Goal: Task Accomplishment & Management: Complete application form

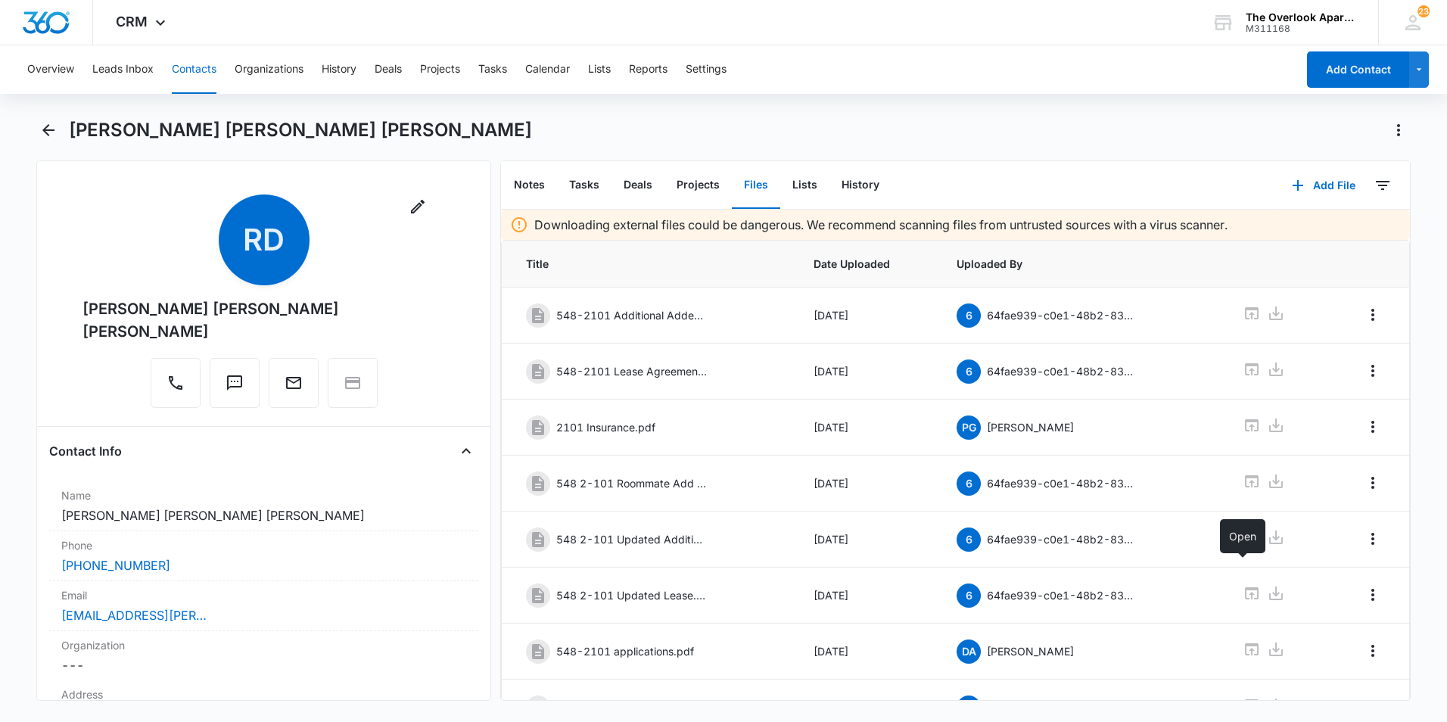
scroll to position [81, 0]
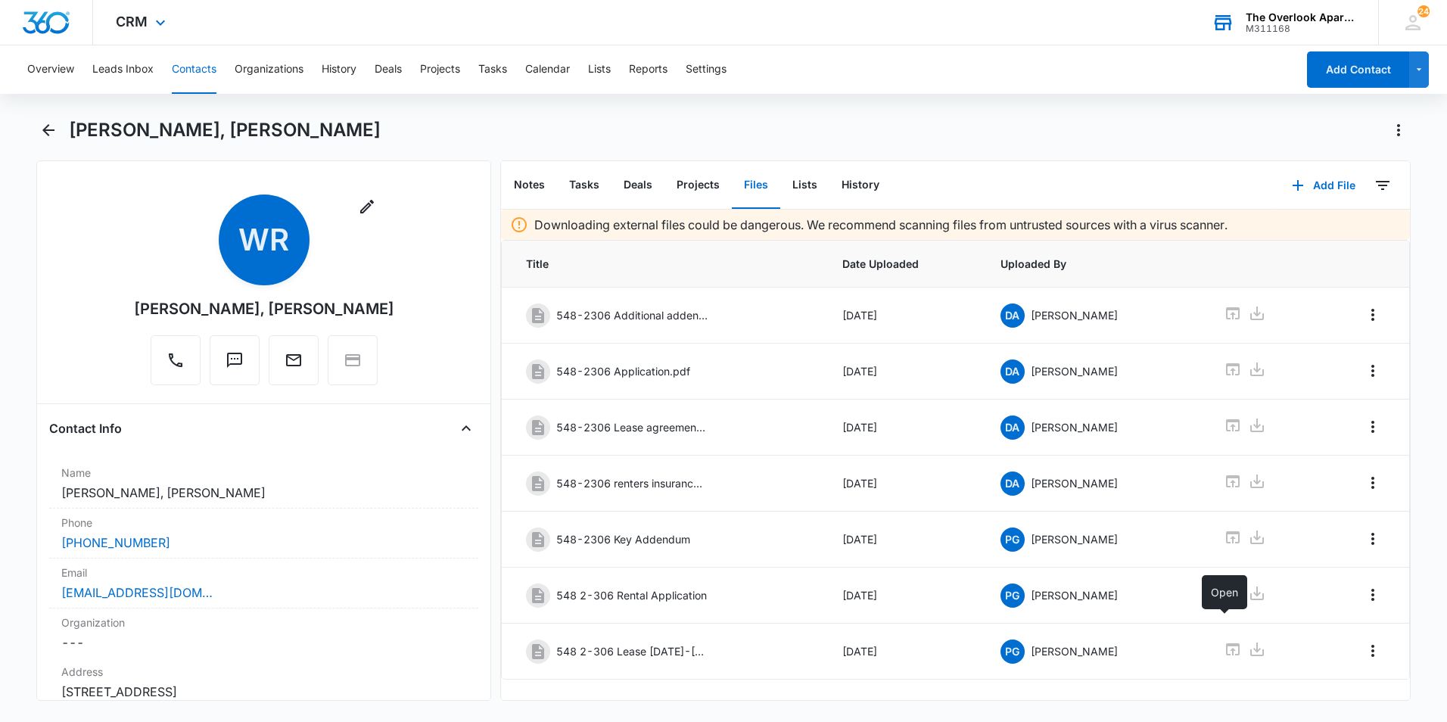
scroll to position [25, 0]
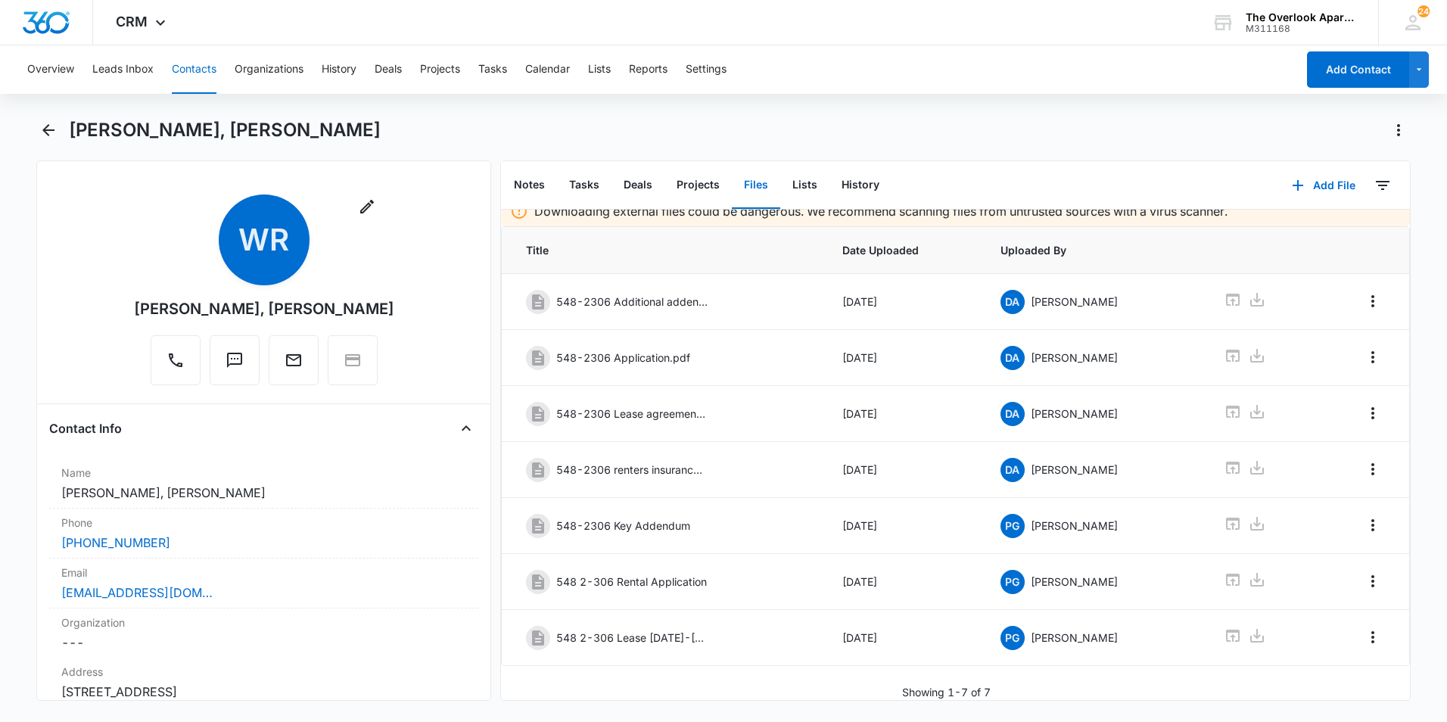
click at [204, 67] on button "Contacts" at bounding box center [194, 69] width 45 height 48
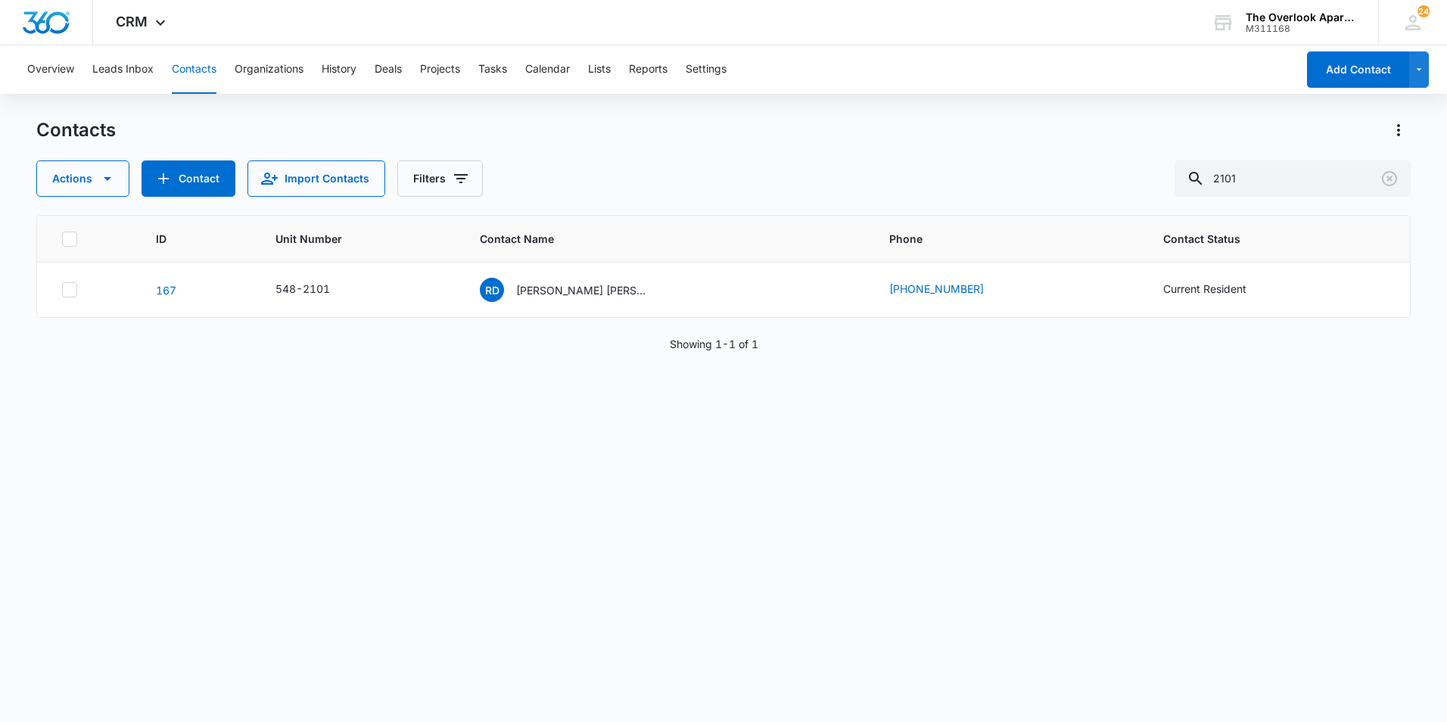
click at [516, 65] on div "Overview Leads Inbox Contacts Organizations History Deals Projects Tasks Calend…" at bounding box center [657, 69] width 1279 height 48
click at [504, 61] on button "Tasks" at bounding box center [492, 69] width 29 height 48
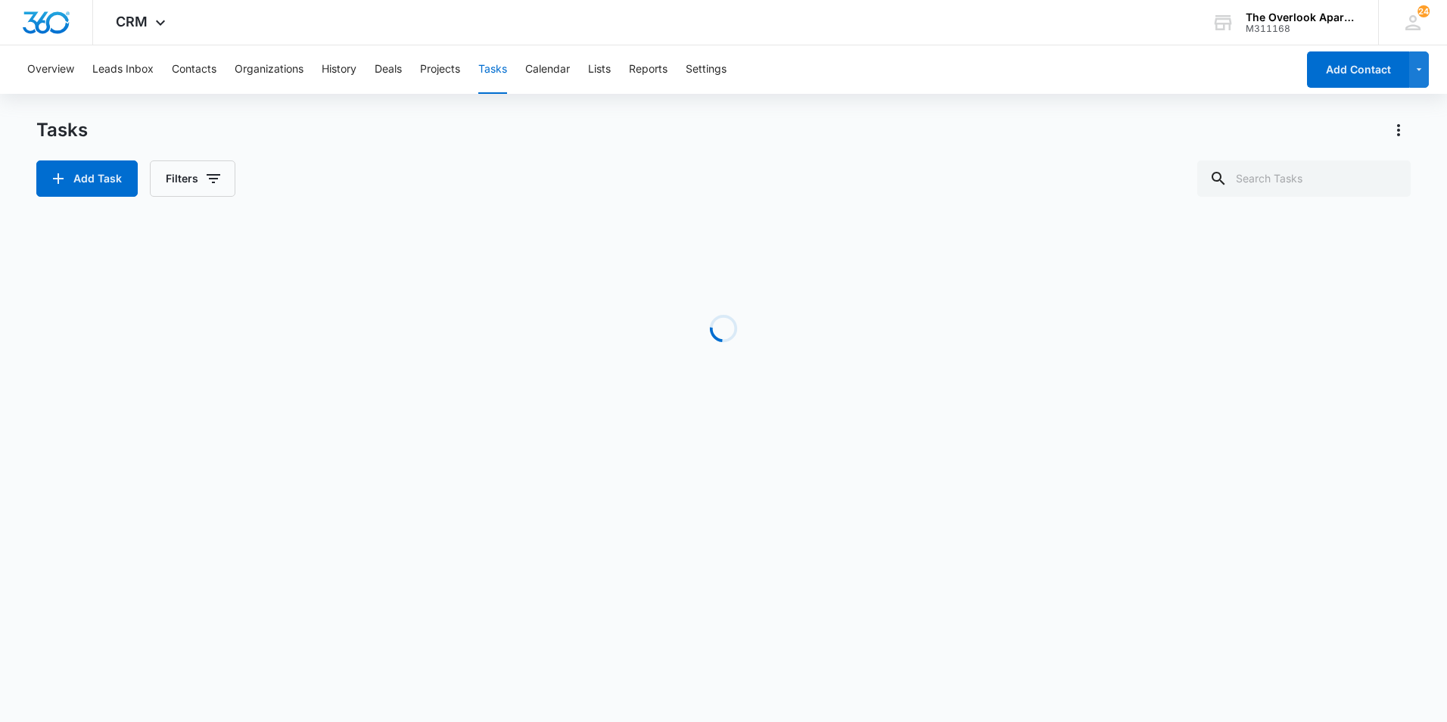
click at [217, 65] on div "Overview Leads Inbox Contacts Organizations History Deals Projects Tasks Calend…" at bounding box center [657, 69] width 1279 height 48
click at [197, 65] on button "Contacts" at bounding box center [194, 69] width 45 height 48
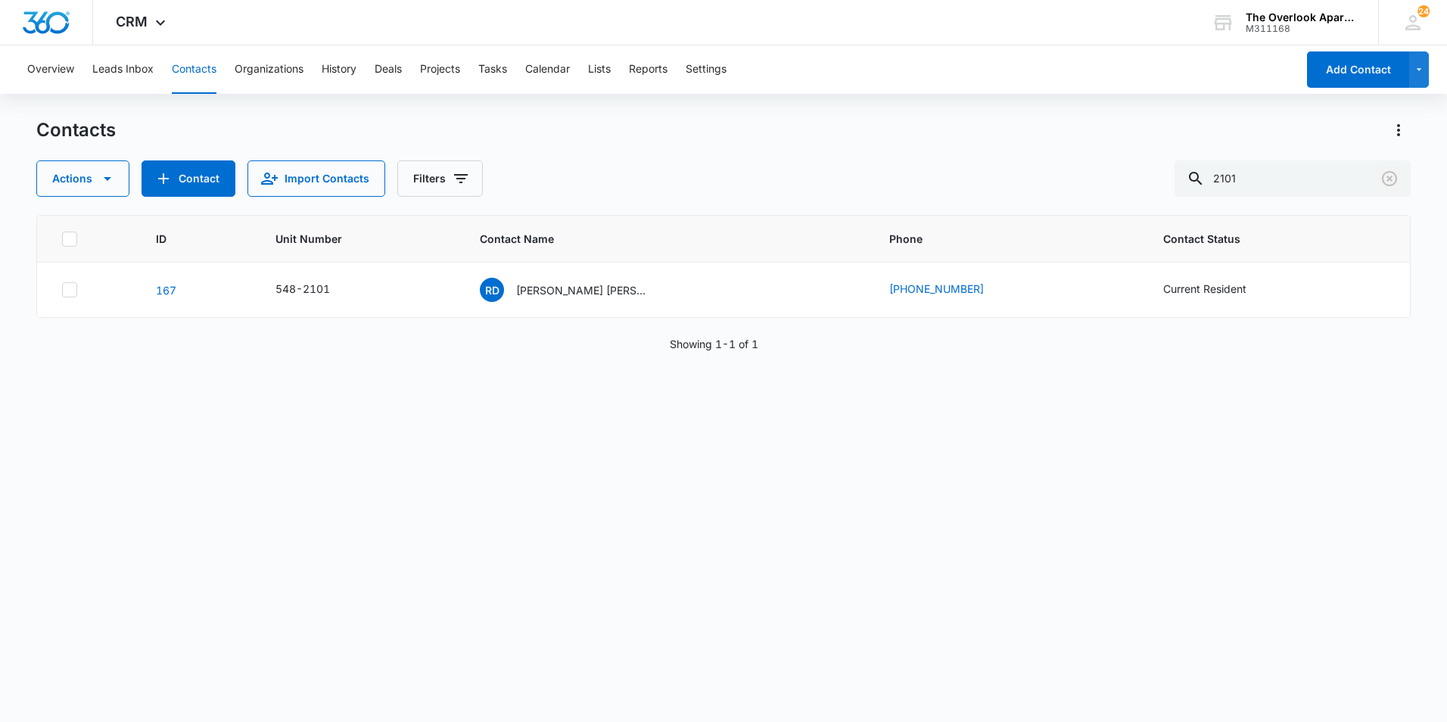
drag, startPoint x: 1388, startPoint y: 172, endPoint x: 716, endPoint y: 183, distance: 672.3
click at [725, 184] on div "Actions Contact Import Contacts Filters 2101" at bounding box center [723, 178] width 1375 height 36
drag, startPoint x: 1295, startPoint y: 184, endPoint x: 877, endPoint y: 173, distance: 418.0
click at [877, 173] on div "Actions Contact Import Contacts Filters 2101" at bounding box center [723, 178] width 1375 height 36
type input "5101"
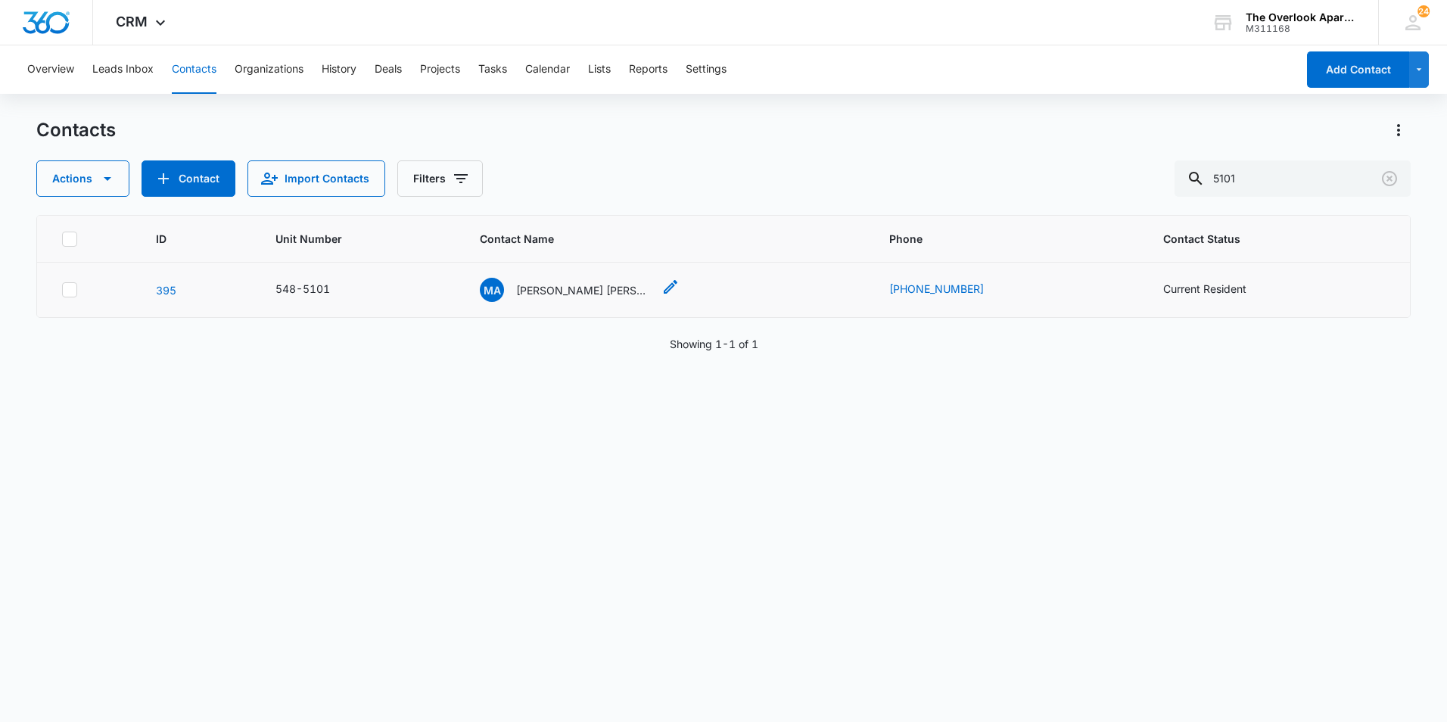
click at [572, 291] on p "[PERSON_NAME] [PERSON_NAME] [PERSON_NAME] [PERSON_NAME] & [PERSON_NAME]" at bounding box center [584, 290] width 136 height 16
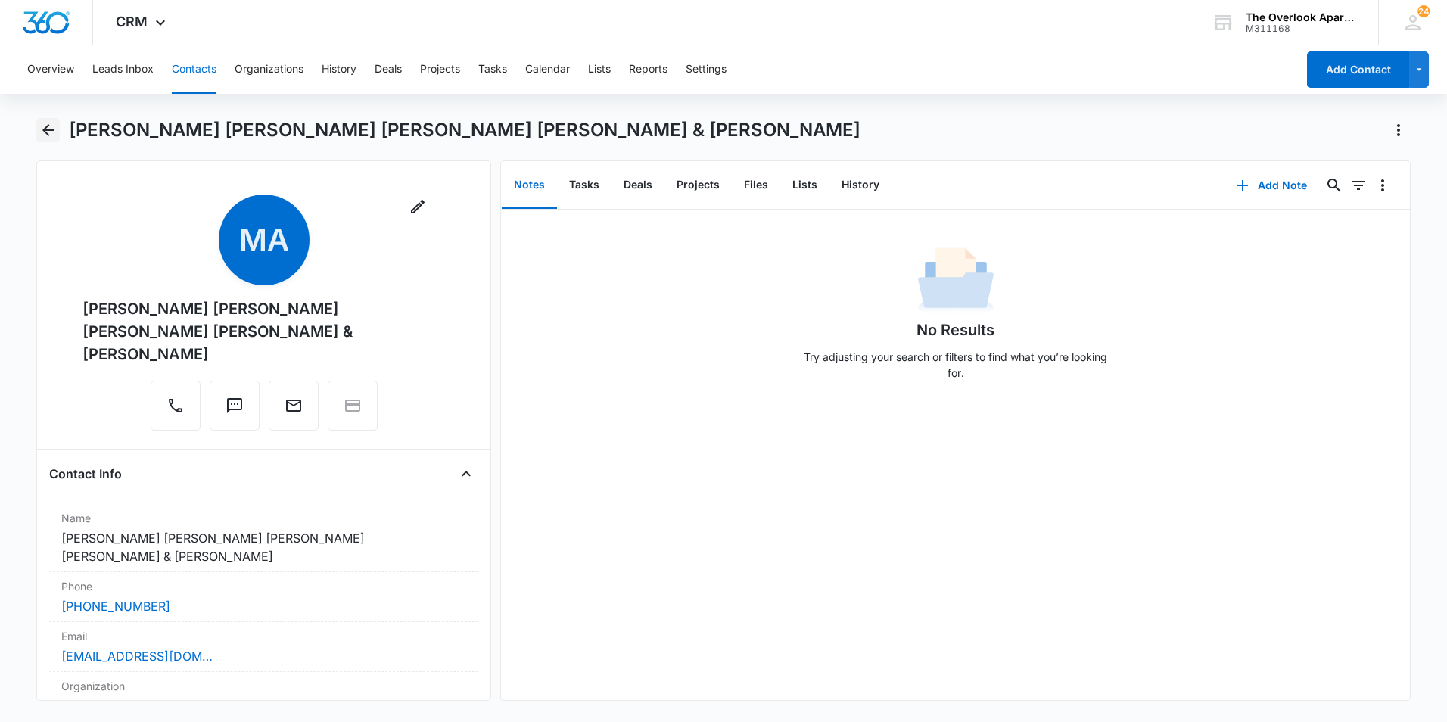
click at [45, 123] on icon "Back" at bounding box center [48, 130] width 18 height 18
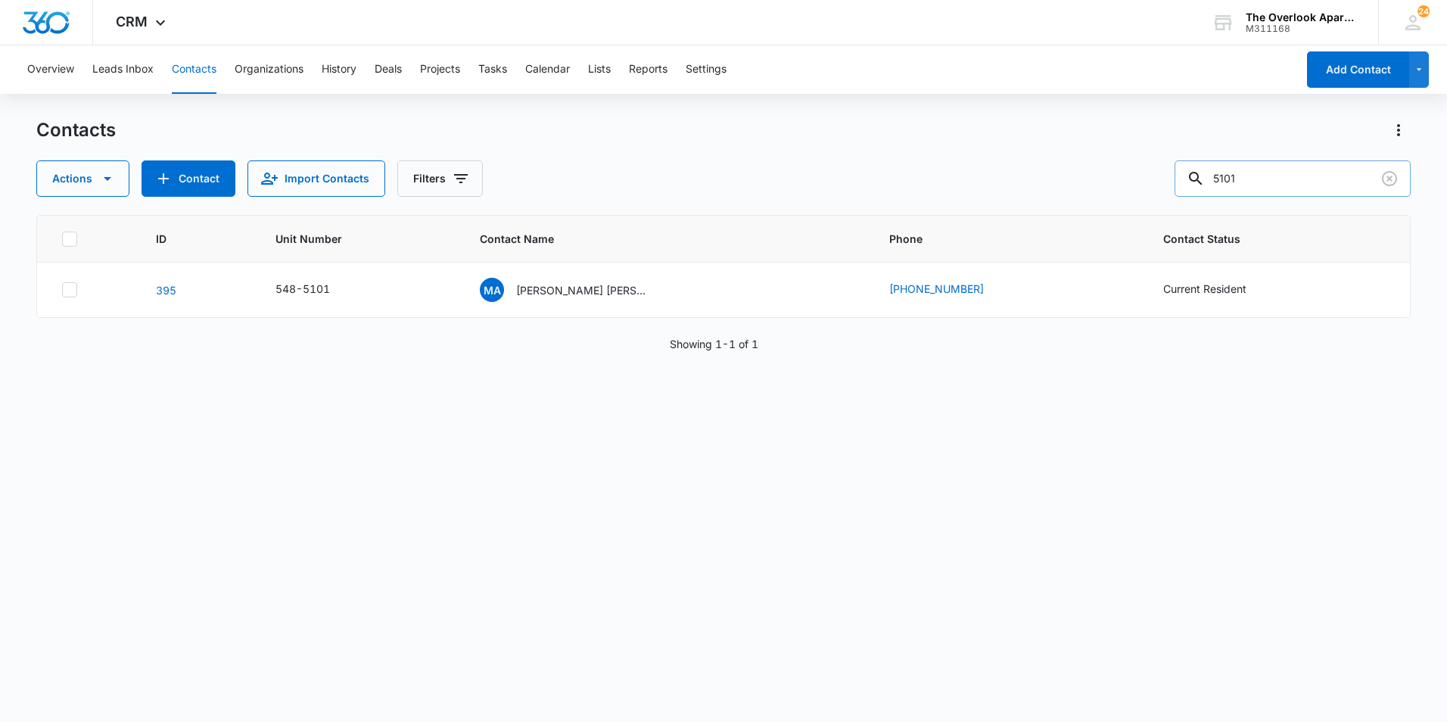
click at [1313, 187] on input "5101" at bounding box center [1293, 178] width 236 height 36
type input "5105"
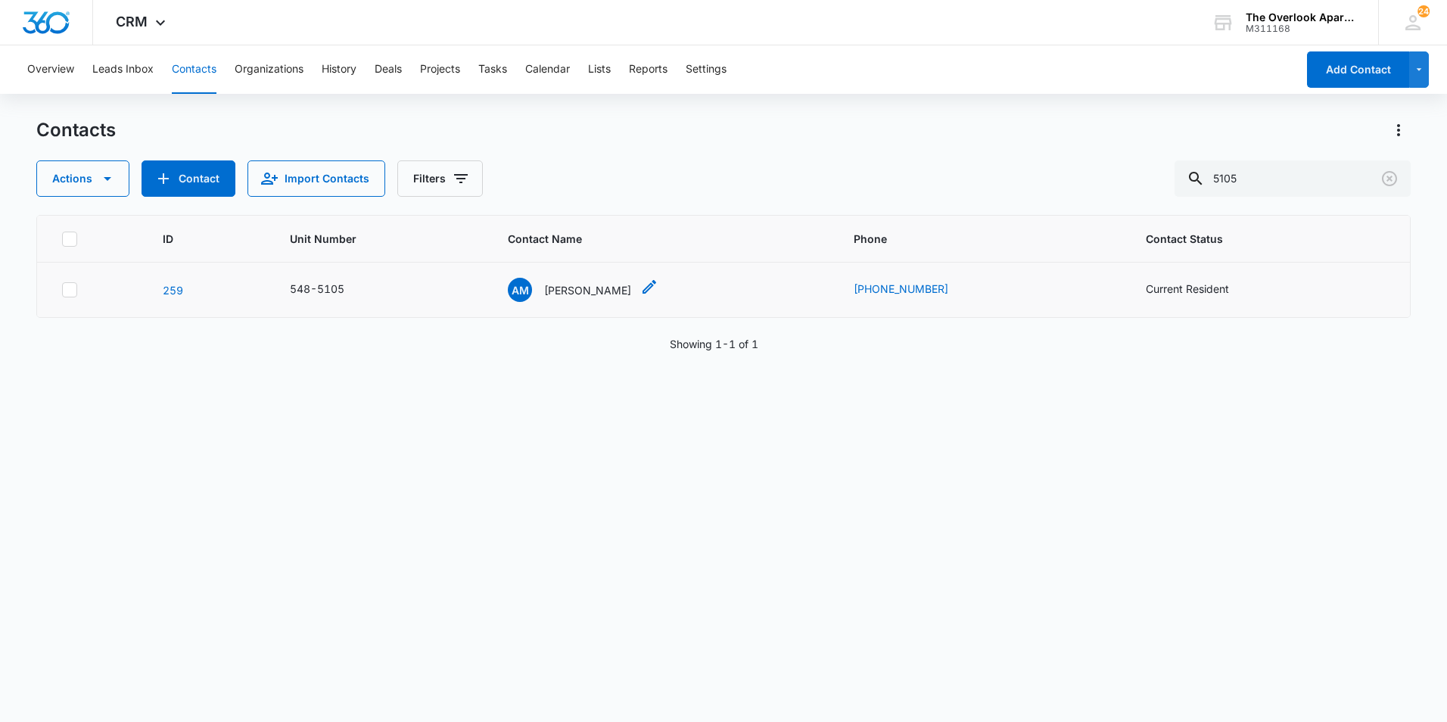
click at [604, 301] on div "AM [PERSON_NAME]" at bounding box center [569, 290] width 123 height 24
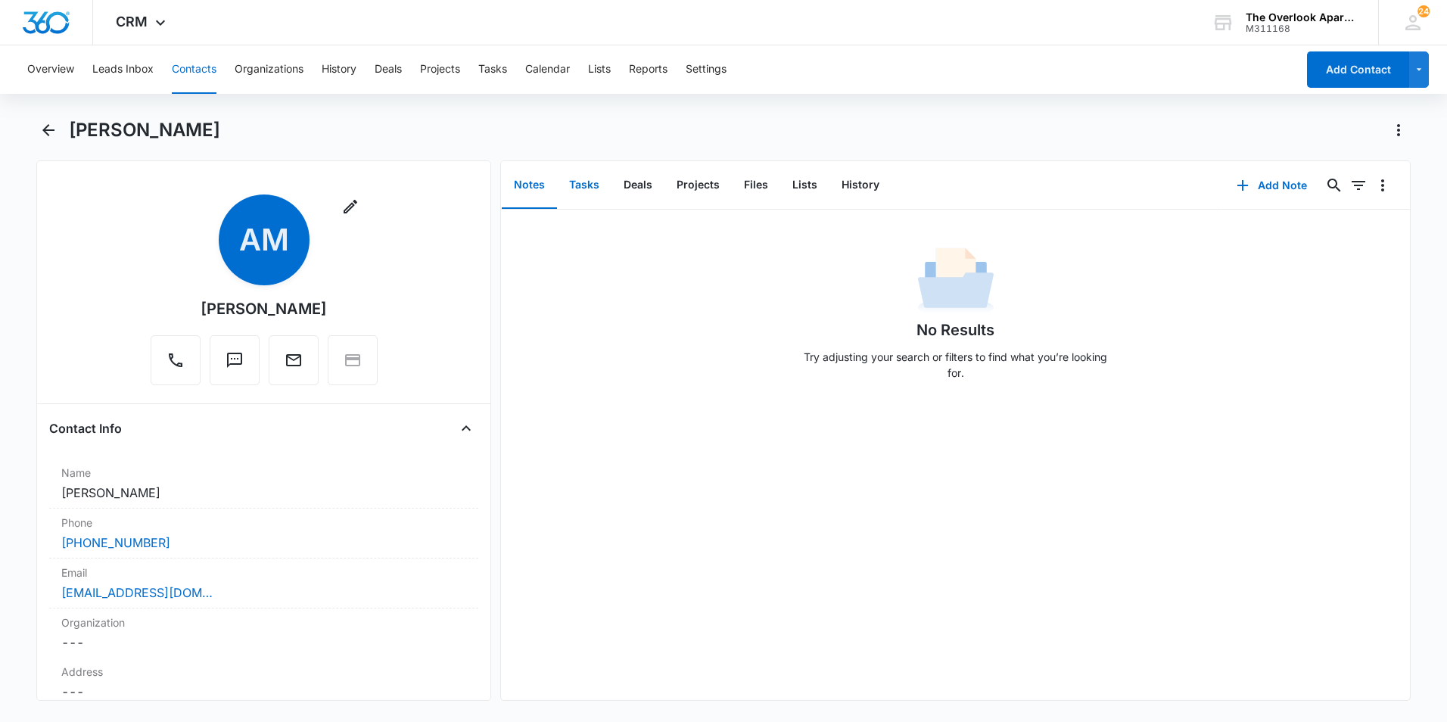
click at [591, 187] on button "Tasks" at bounding box center [584, 185] width 55 height 47
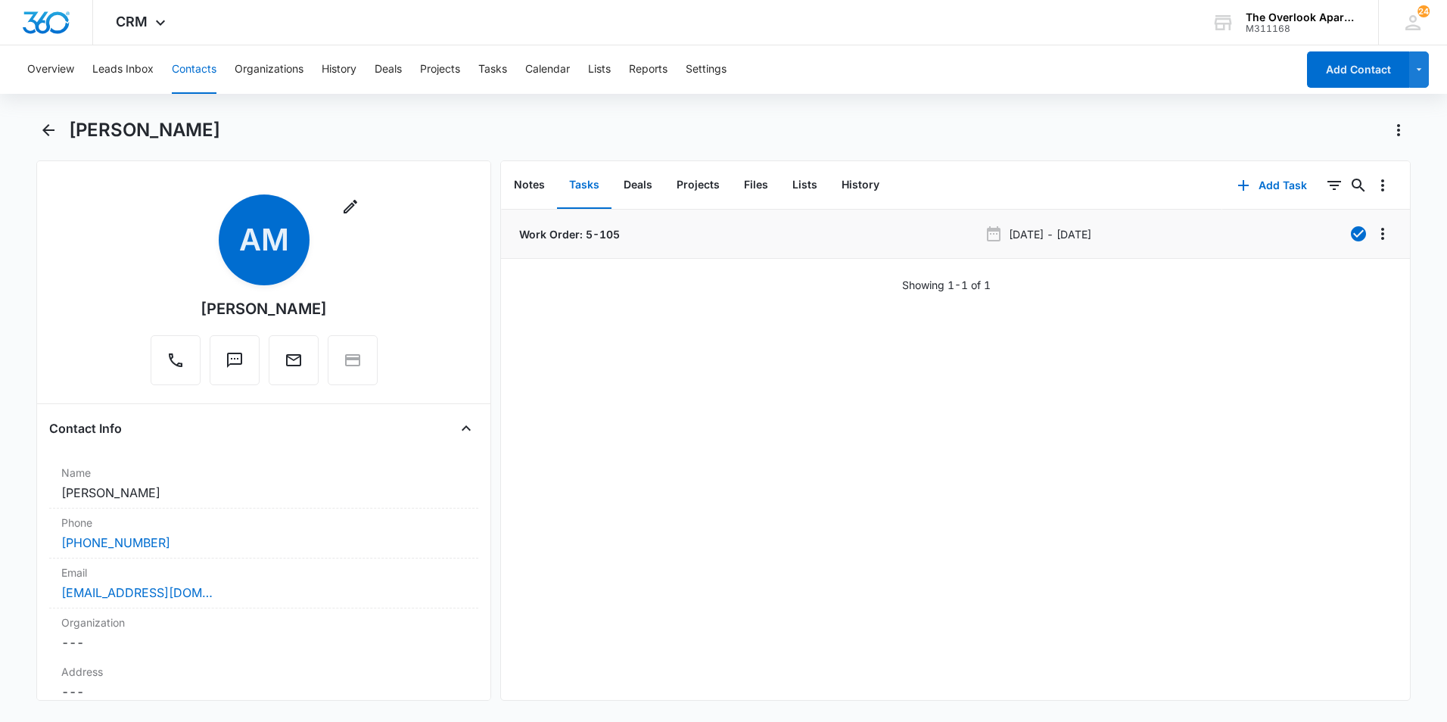
click at [1045, 241] on p "[DATE] - [DATE]" at bounding box center [1050, 234] width 83 height 16
click at [596, 232] on p "Work Order: 5-105" at bounding box center [568, 234] width 104 height 16
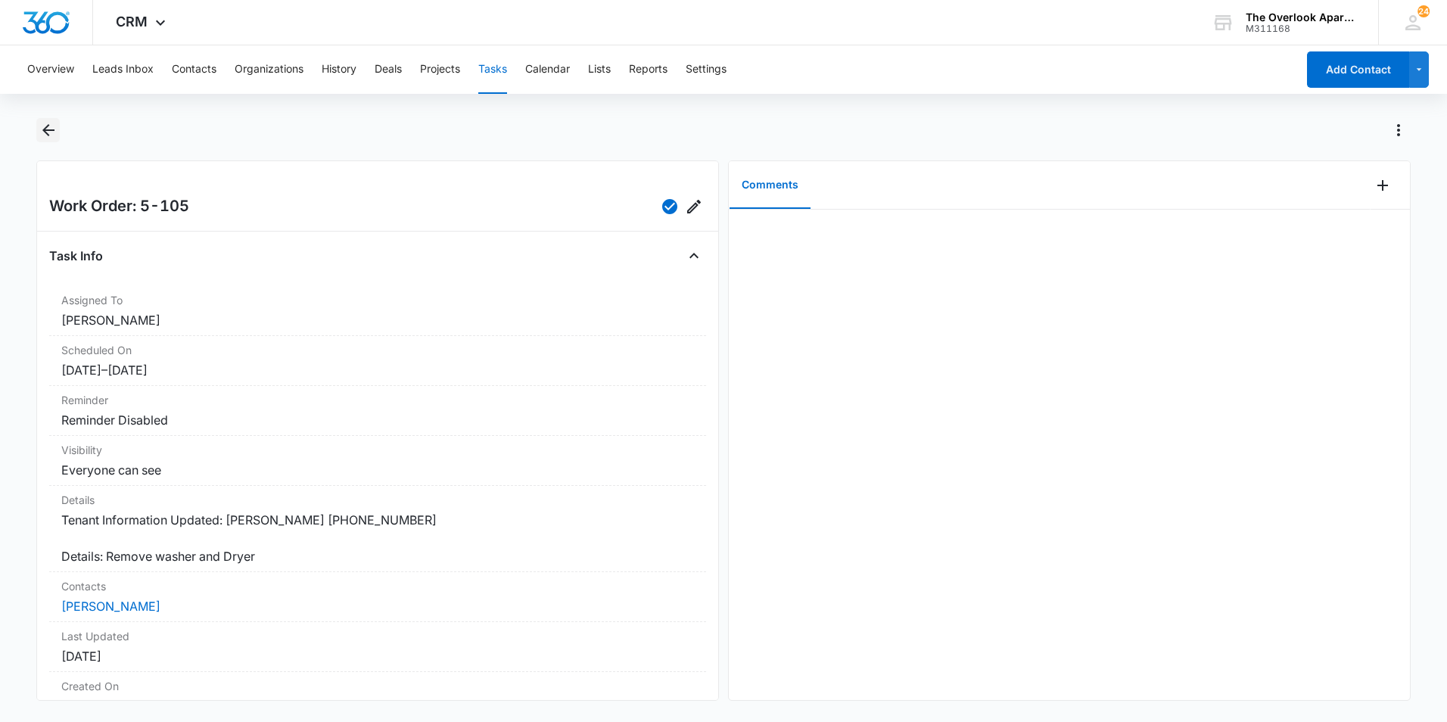
click at [60, 126] on div at bounding box center [723, 139] width 1375 height 42
click at [53, 124] on icon "Back" at bounding box center [48, 130] width 18 height 18
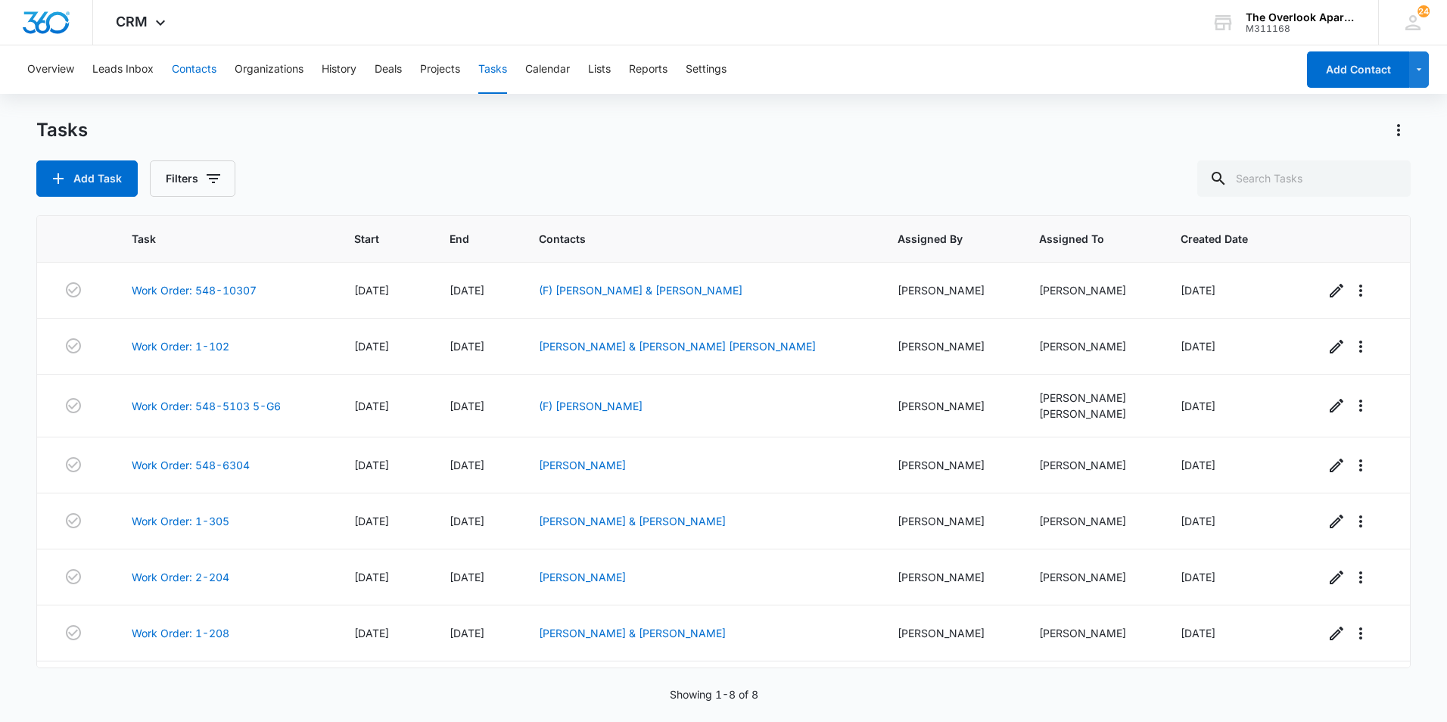
click at [172, 74] on button "Contacts" at bounding box center [194, 69] width 45 height 48
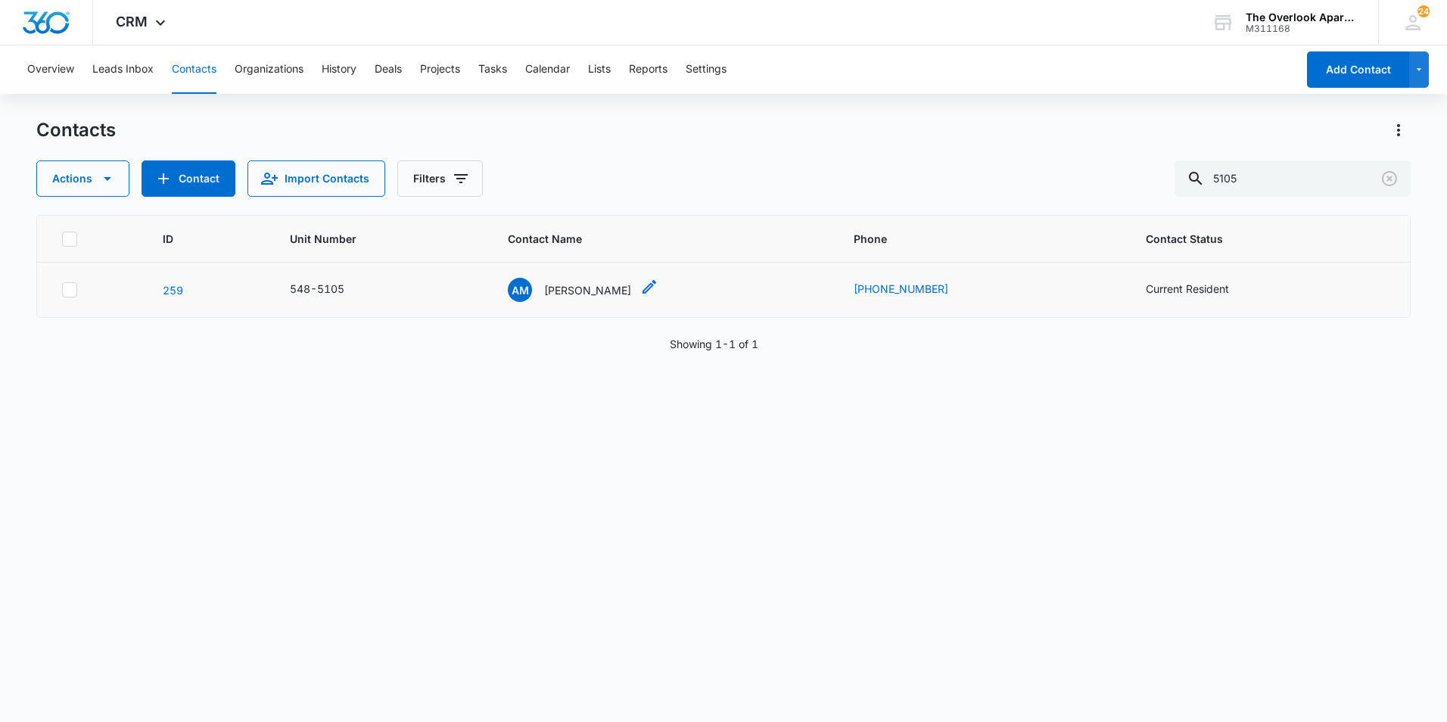
click at [562, 288] on p "[PERSON_NAME]" at bounding box center [587, 290] width 87 height 16
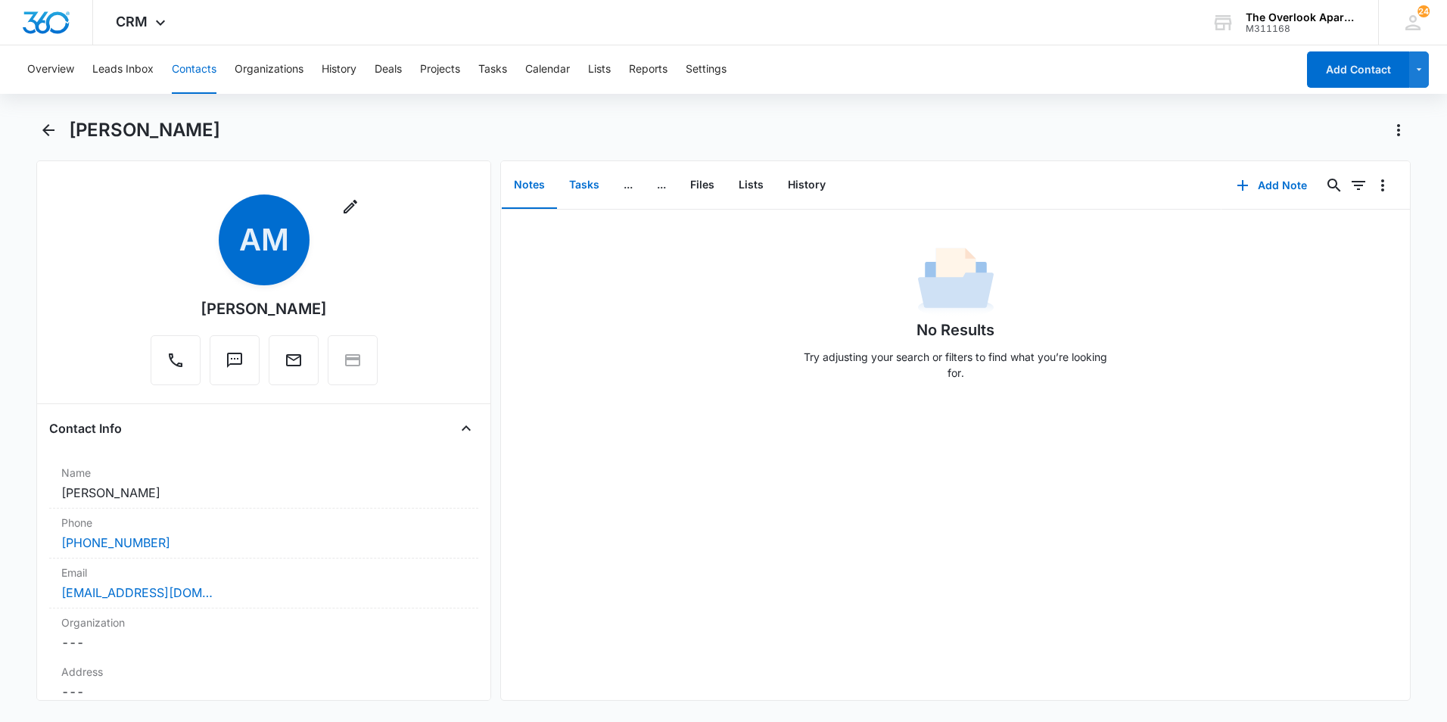
drag, startPoint x: 570, startPoint y: 193, endPoint x: 586, endPoint y: 191, distance: 16.1
click at [571, 193] on button "Tasks" at bounding box center [584, 185] width 55 height 47
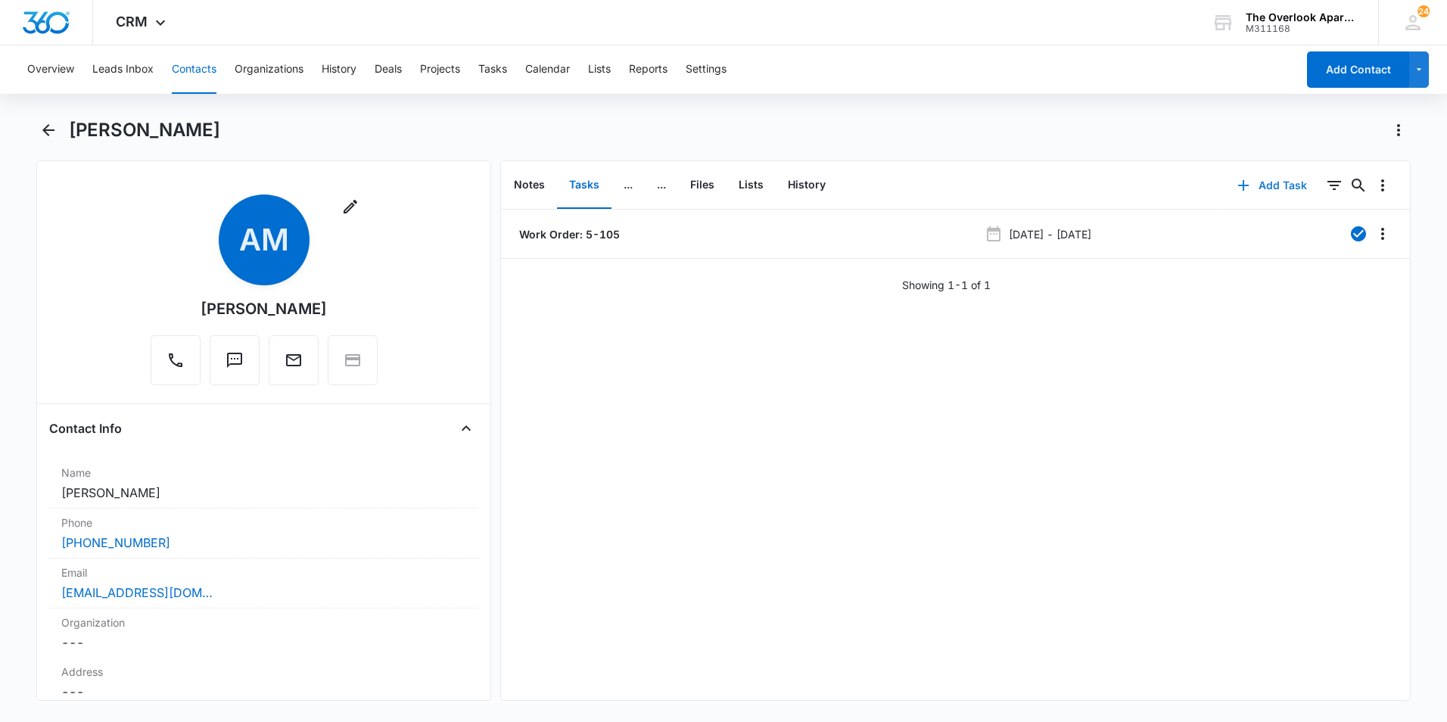
click at [1232, 173] on button "Add Task" at bounding box center [1273, 185] width 100 height 36
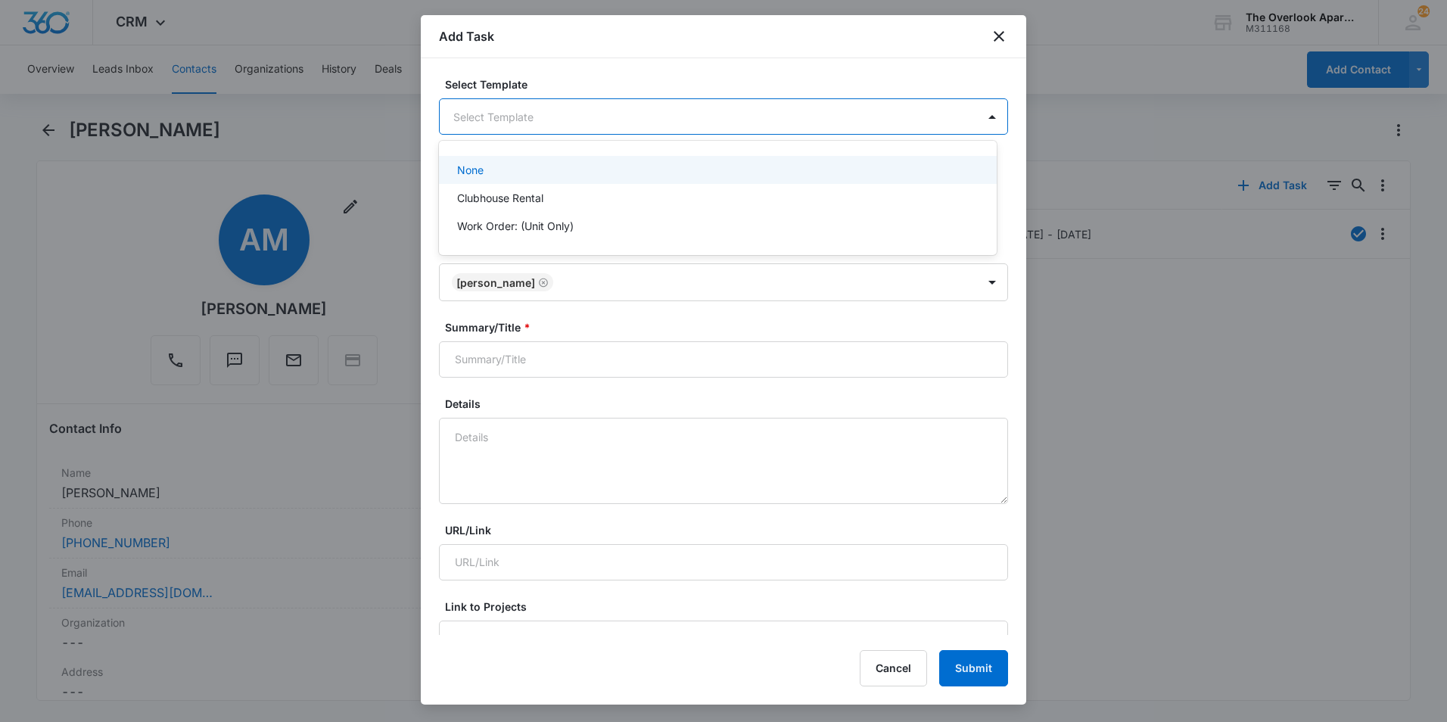
click at [499, 104] on body "CRM Apps Reputation Websites Forms CRM Email Social Shop Payments POS Content A…" at bounding box center [723, 361] width 1447 height 722
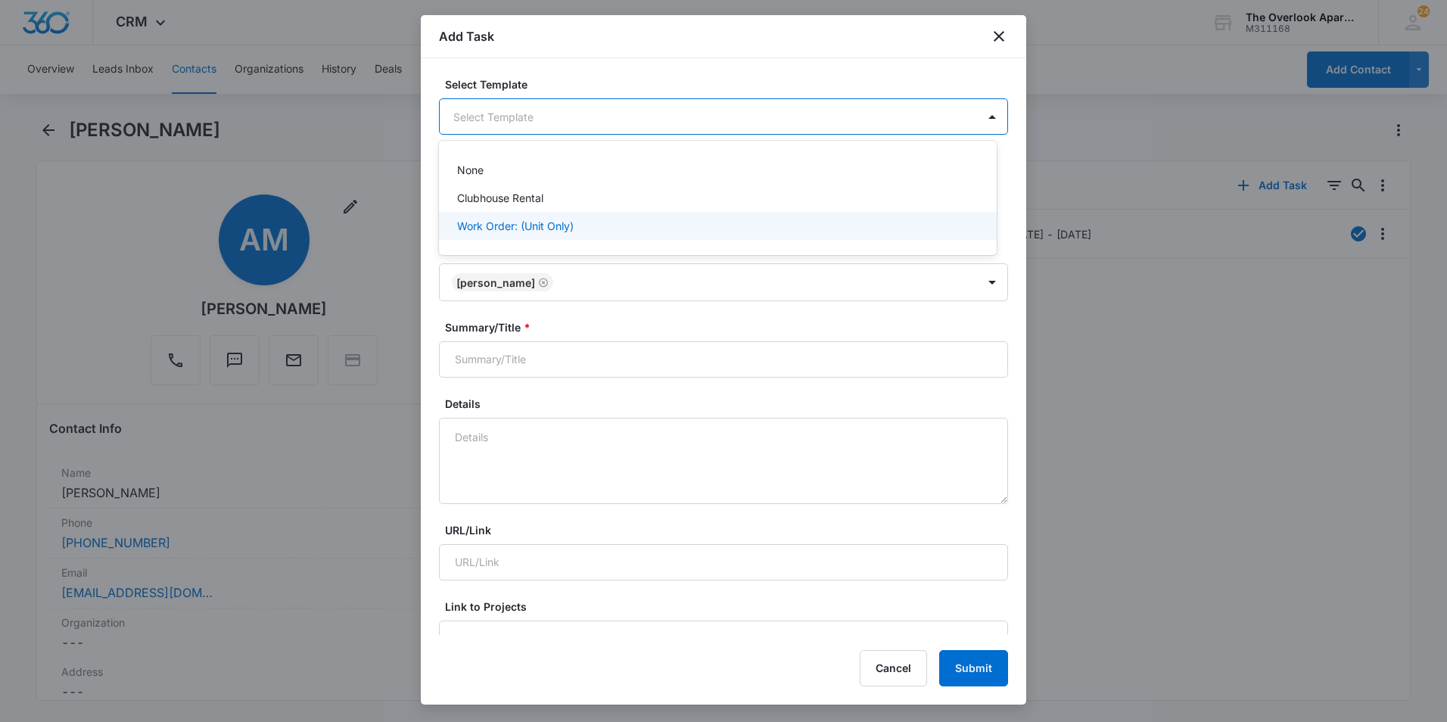
click at [494, 232] on p "Work Order: (Unit Only)" at bounding box center [515, 226] width 117 height 16
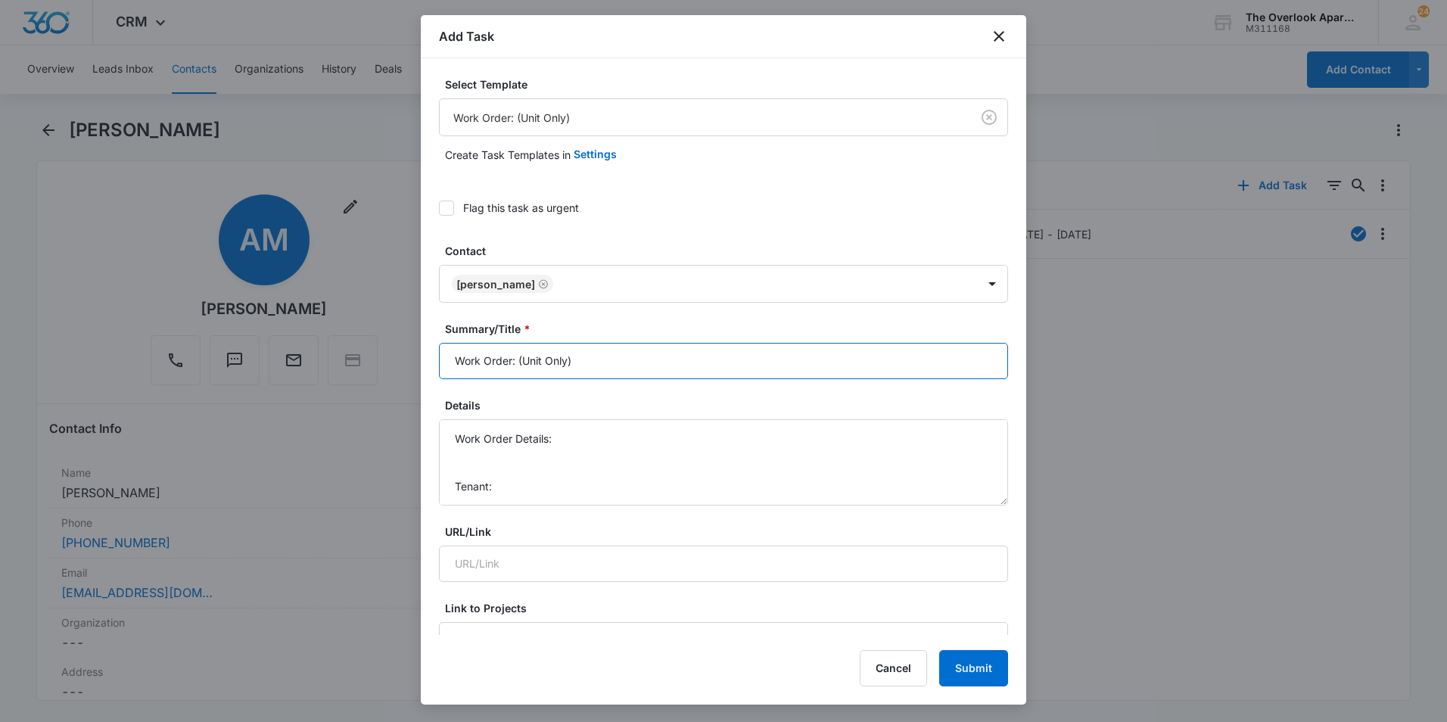
click at [602, 368] on input "Work Order: (Unit Only)" at bounding box center [723, 361] width 569 height 36
type input "Work Order: 5-105"
click at [475, 466] on textarea "Work Order Details: Tenant: Tenant Phone:" at bounding box center [723, 462] width 569 height 86
click at [466, 466] on textarea "Work Order Details: Tenant: Tenant Phone:" at bounding box center [723, 462] width 569 height 86
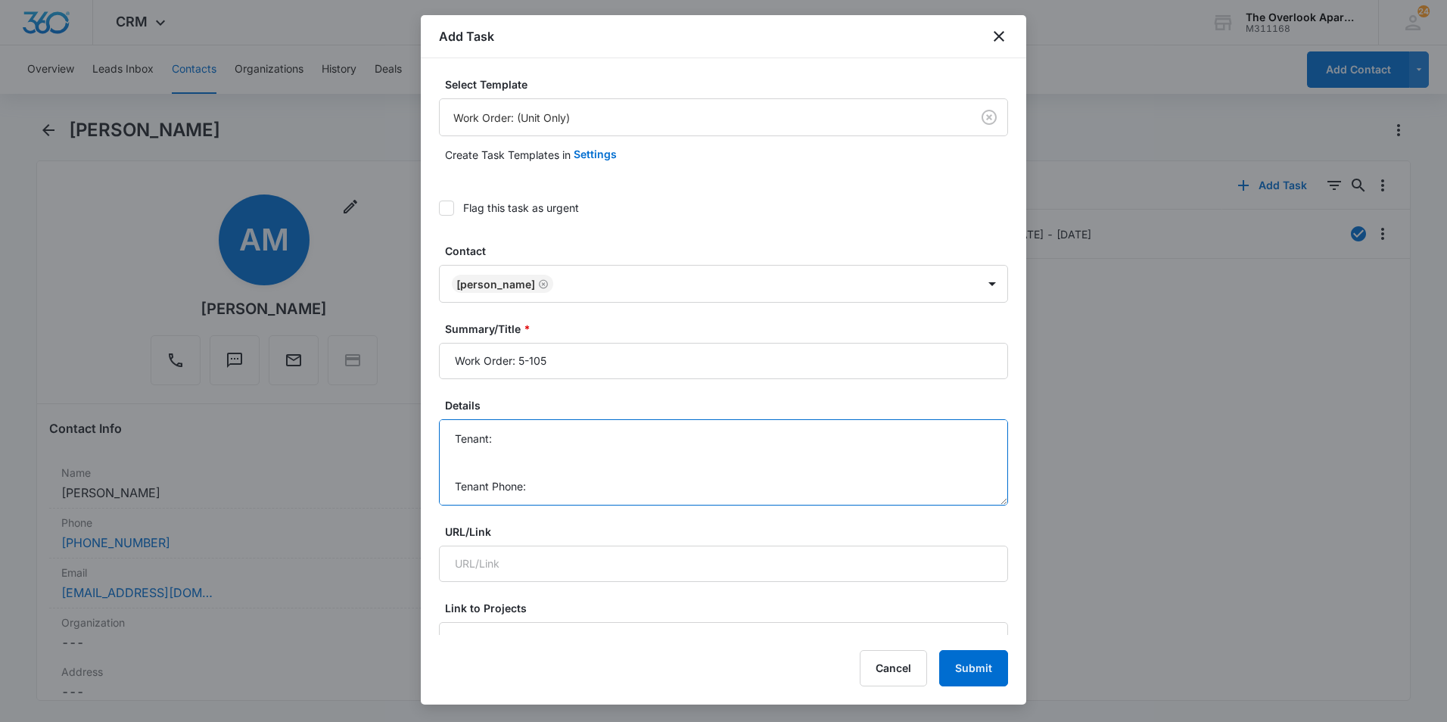
click at [565, 436] on textarea "Work Order Details: - check baseboards for water damage and swelling Tenant: Te…" at bounding box center [723, 462] width 569 height 86
click at [581, 498] on textarea "Work Order Details: - check baseboards for water damage and swelling Tenant: [P…" at bounding box center [723, 462] width 569 height 86
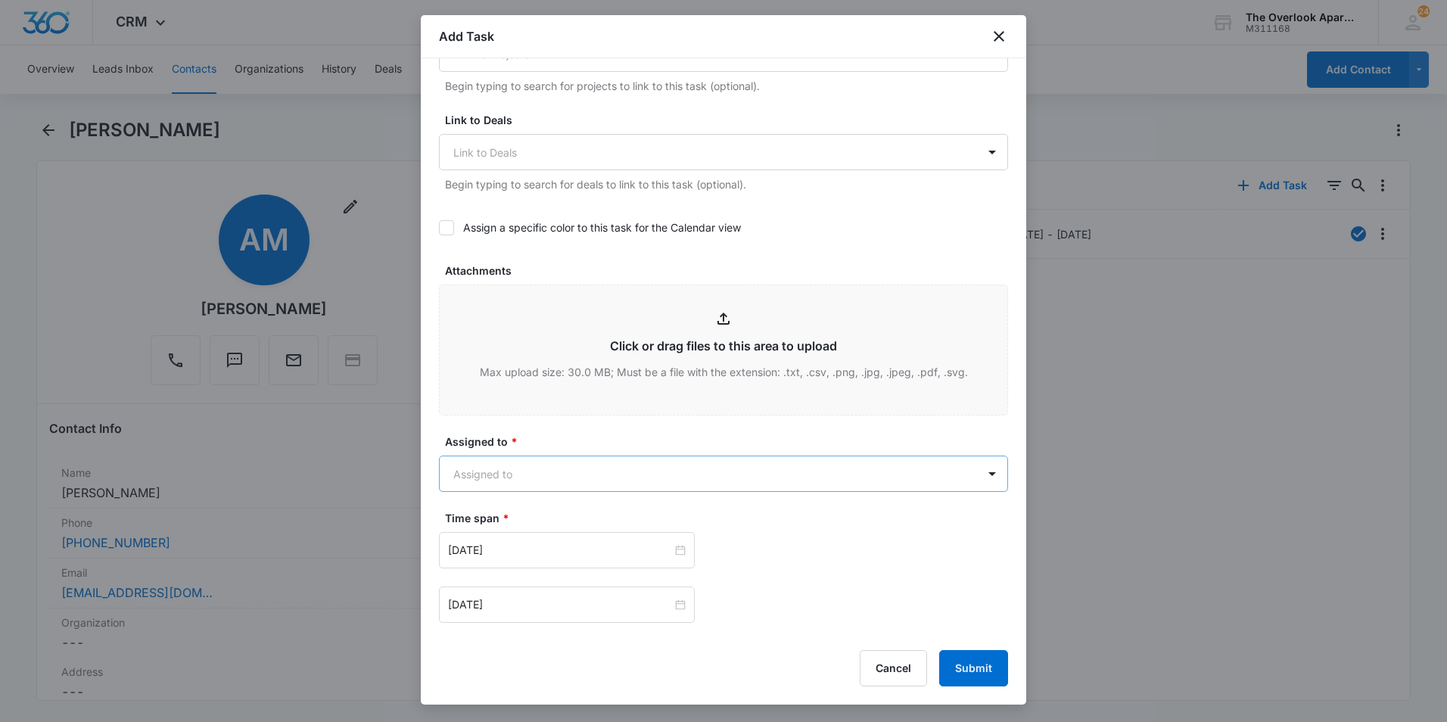
scroll to position [606, 0]
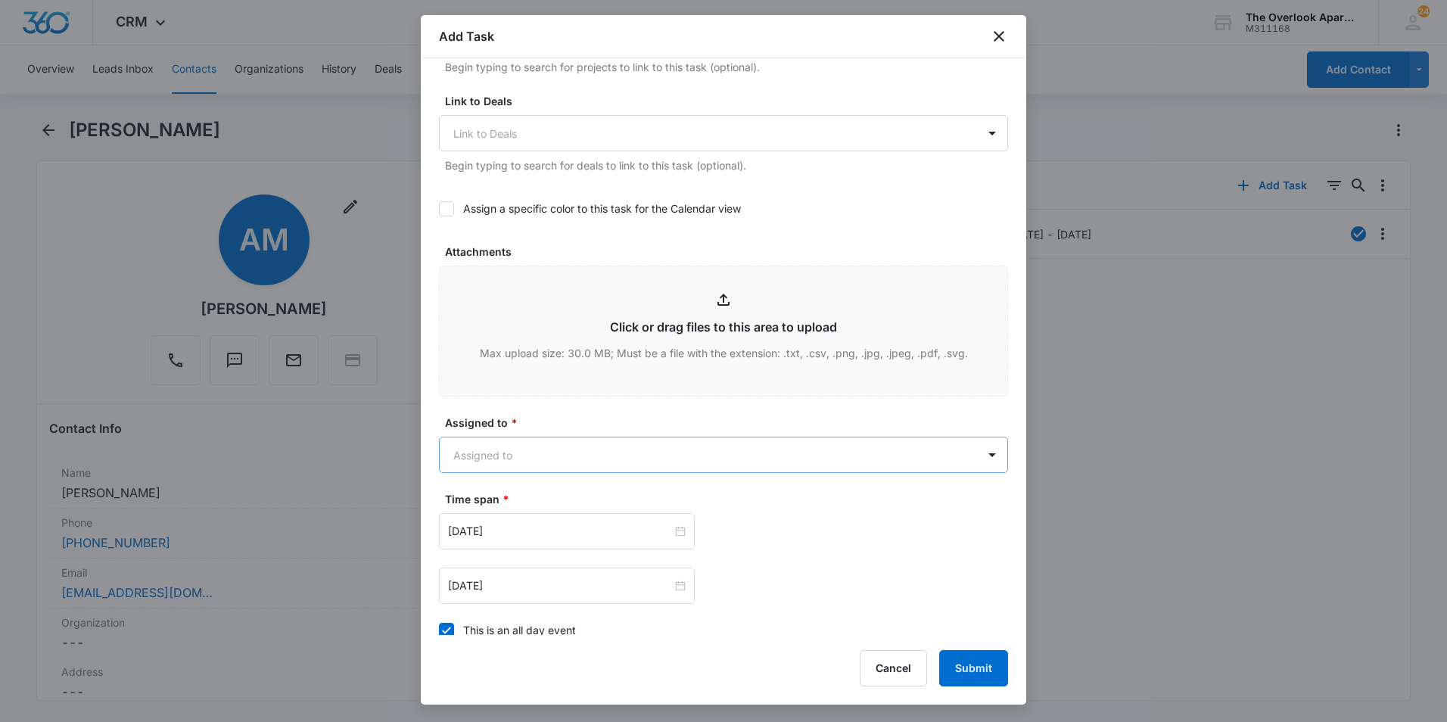
type textarea "Work Order Details: - check baseboards for water damage and swelling Tenant: [P…"
click at [510, 452] on body "CRM Apps Reputation Websites Forms CRM Email Social Shop Payments POS Content A…" at bounding box center [723, 361] width 1447 height 722
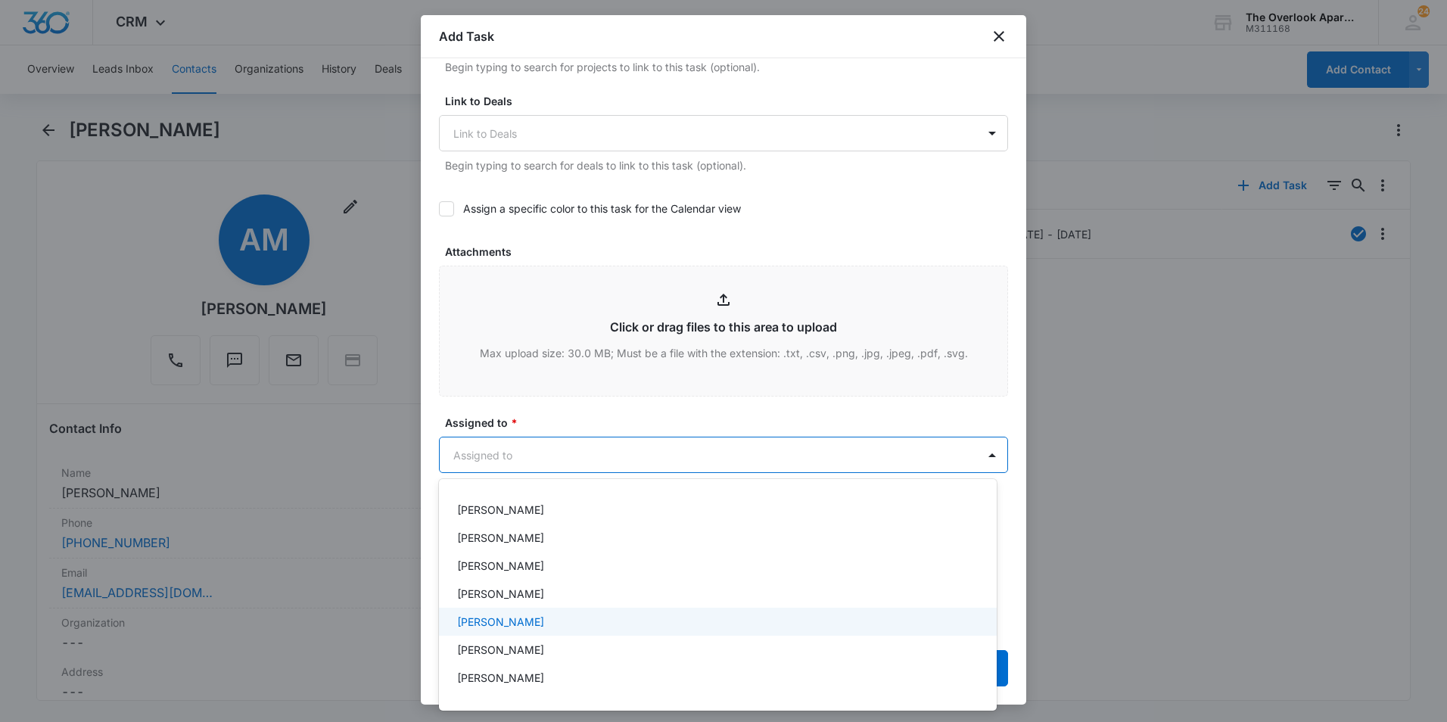
scroll to position [135, 0]
click at [528, 617] on div "[PERSON_NAME]" at bounding box center [718, 626] width 558 height 28
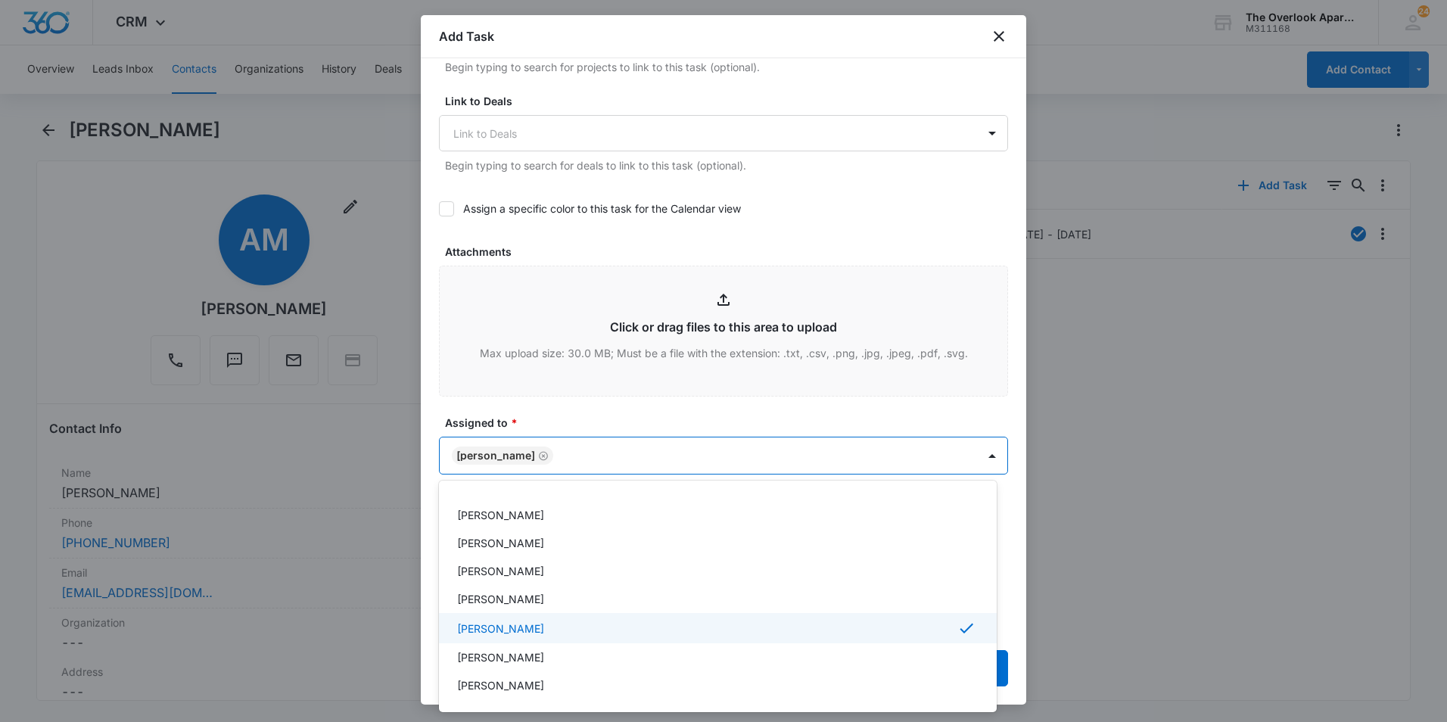
click at [504, 628] on p "[PERSON_NAME]" at bounding box center [500, 629] width 87 height 16
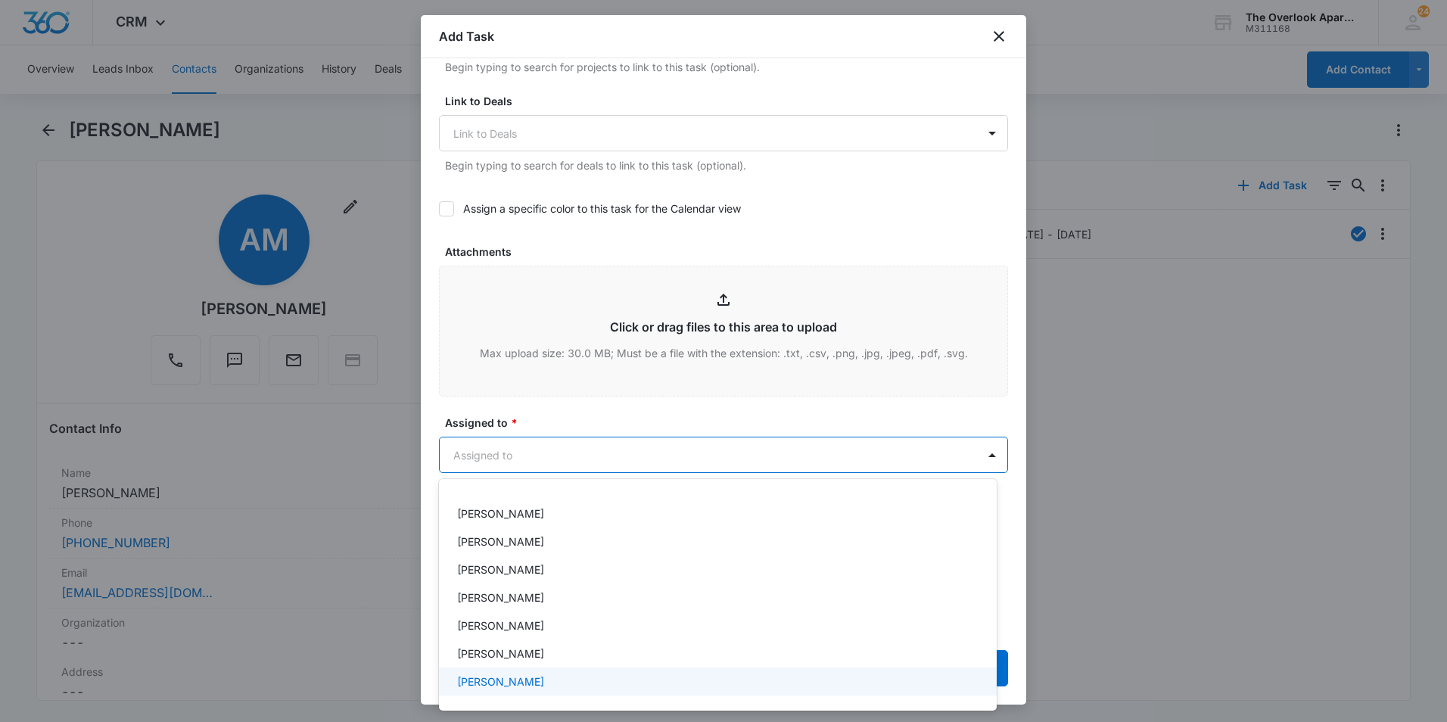
click at [512, 681] on p "[PERSON_NAME]" at bounding box center [500, 682] width 87 height 16
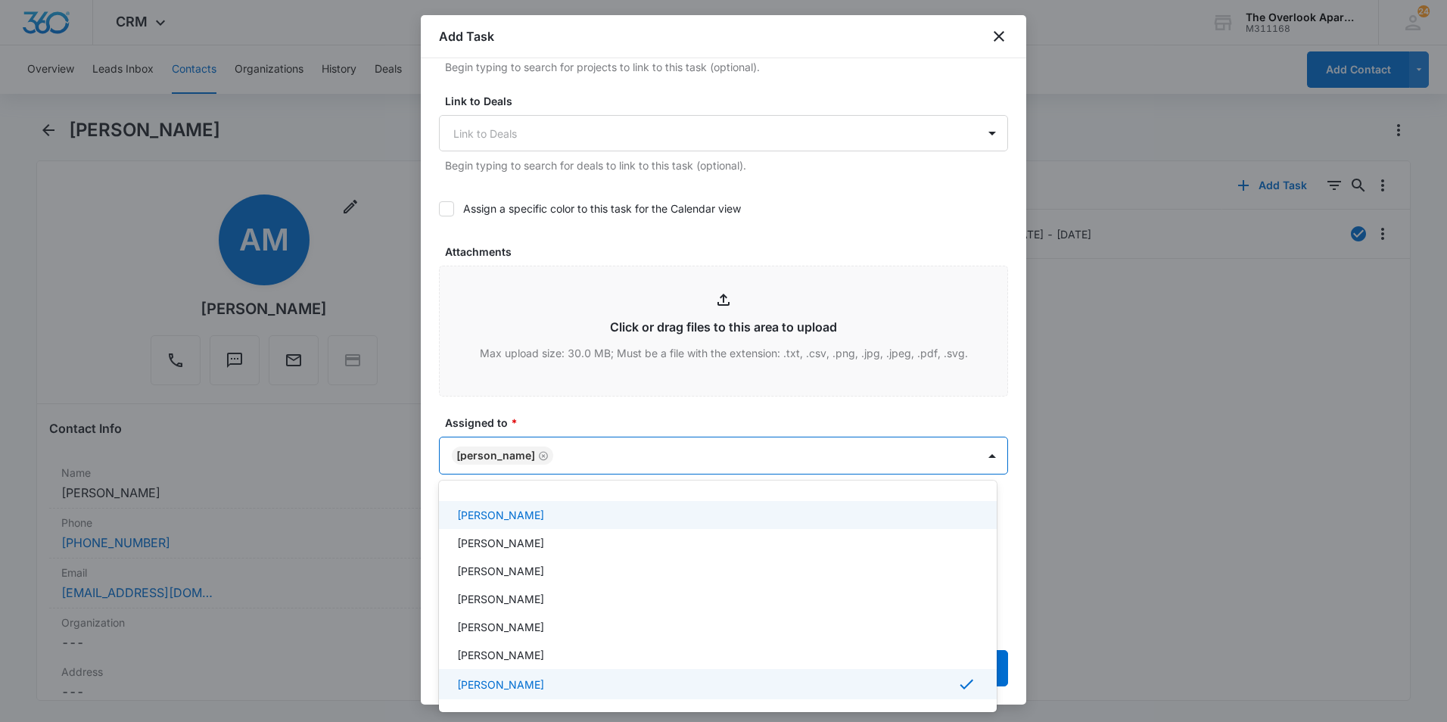
click at [559, 411] on div at bounding box center [723, 361] width 1447 height 722
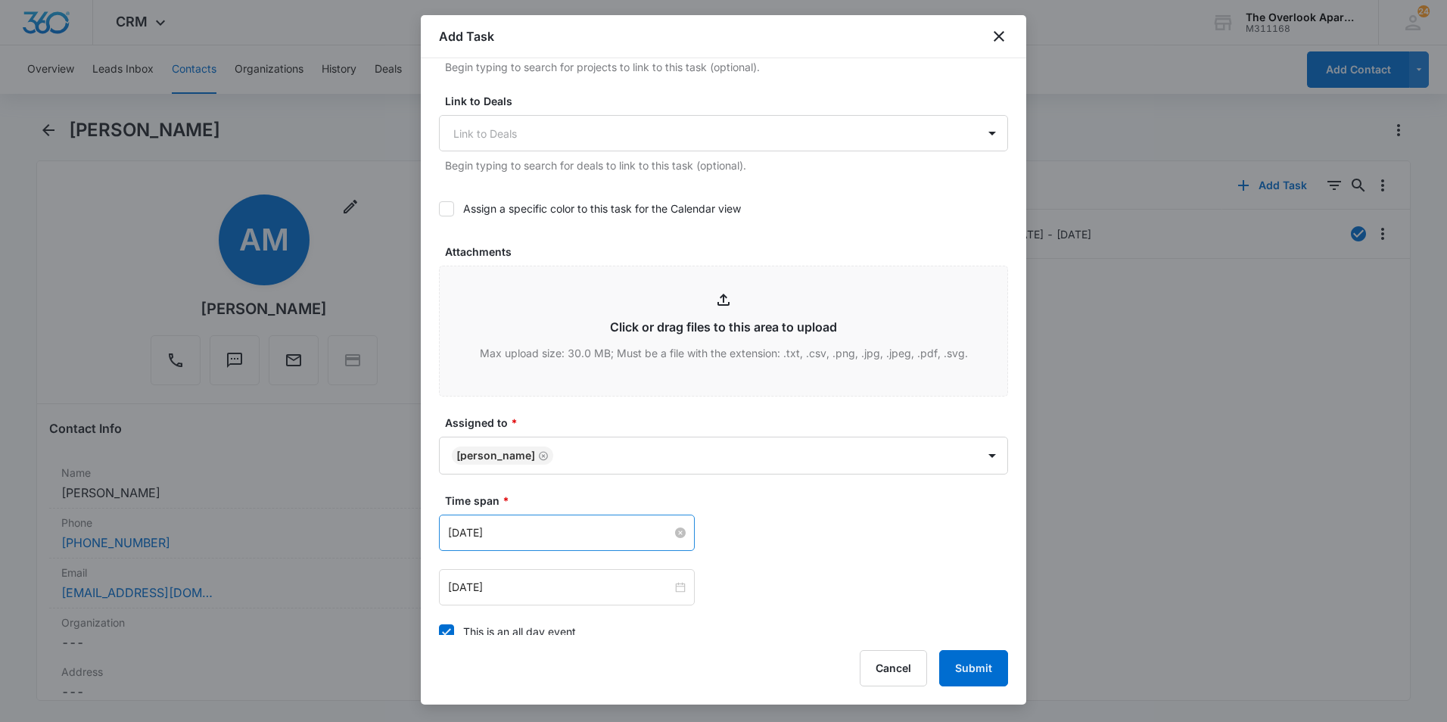
click at [533, 534] on input "[DATE]" at bounding box center [560, 533] width 224 height 17
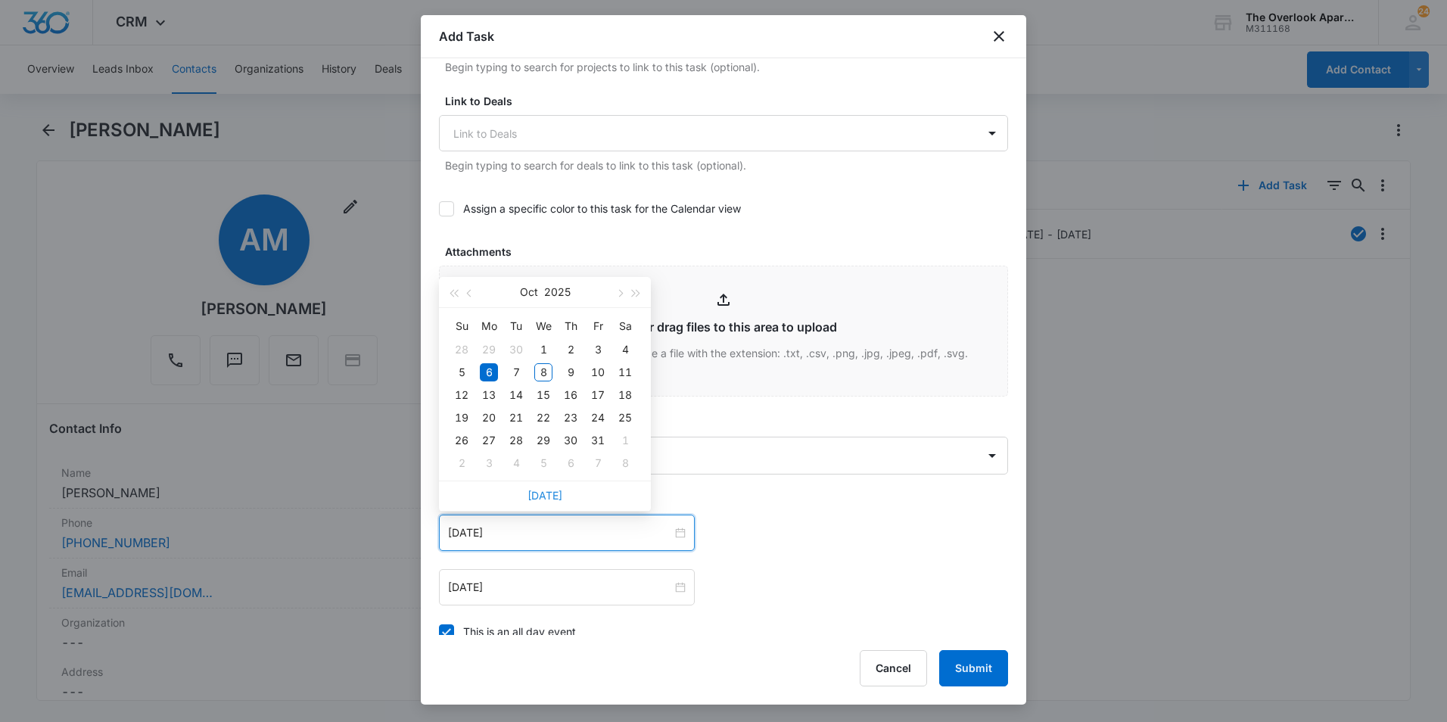
click at [542, 493] on link "[DATE]" at bounding box center [545, 495] width 35 height 13
type input "[DATE]"
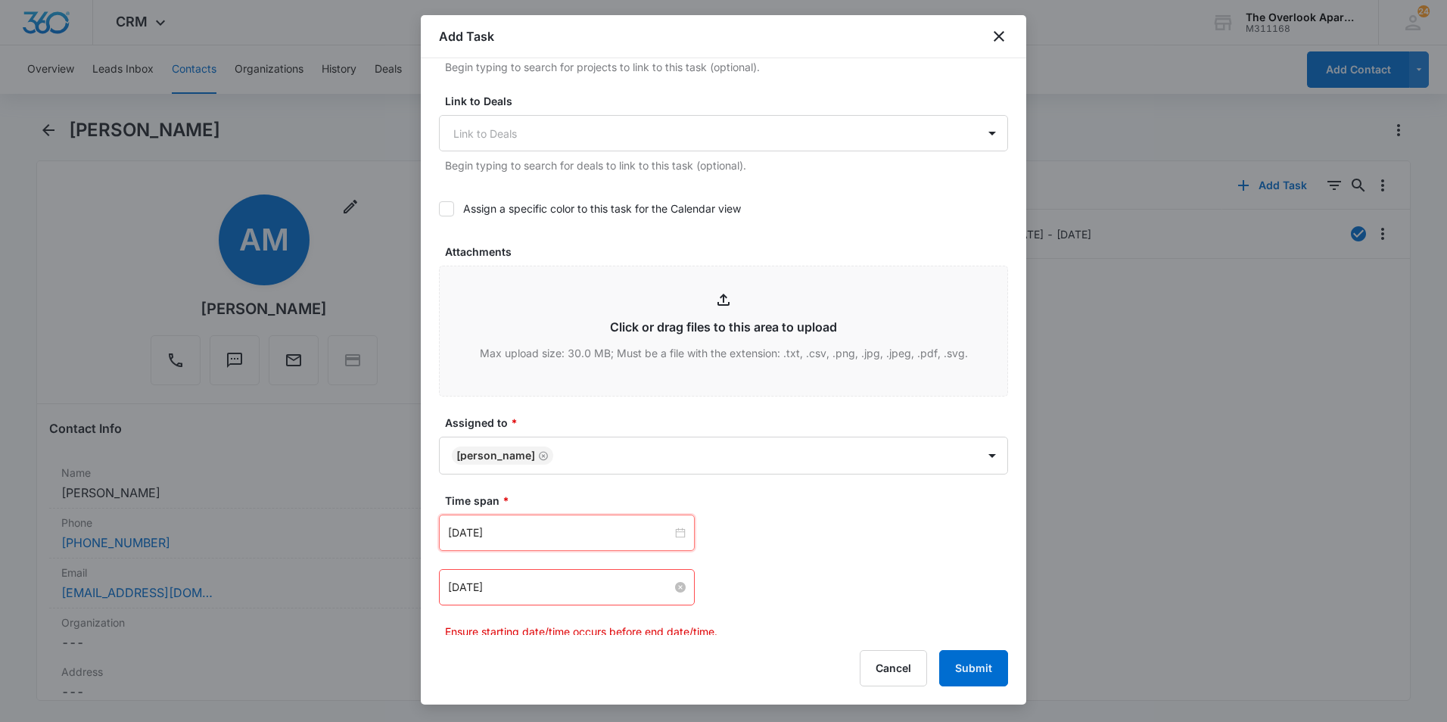
click at [541, 594] on input "[DATE]" at bounding box center [560, 587] width 224 height 17
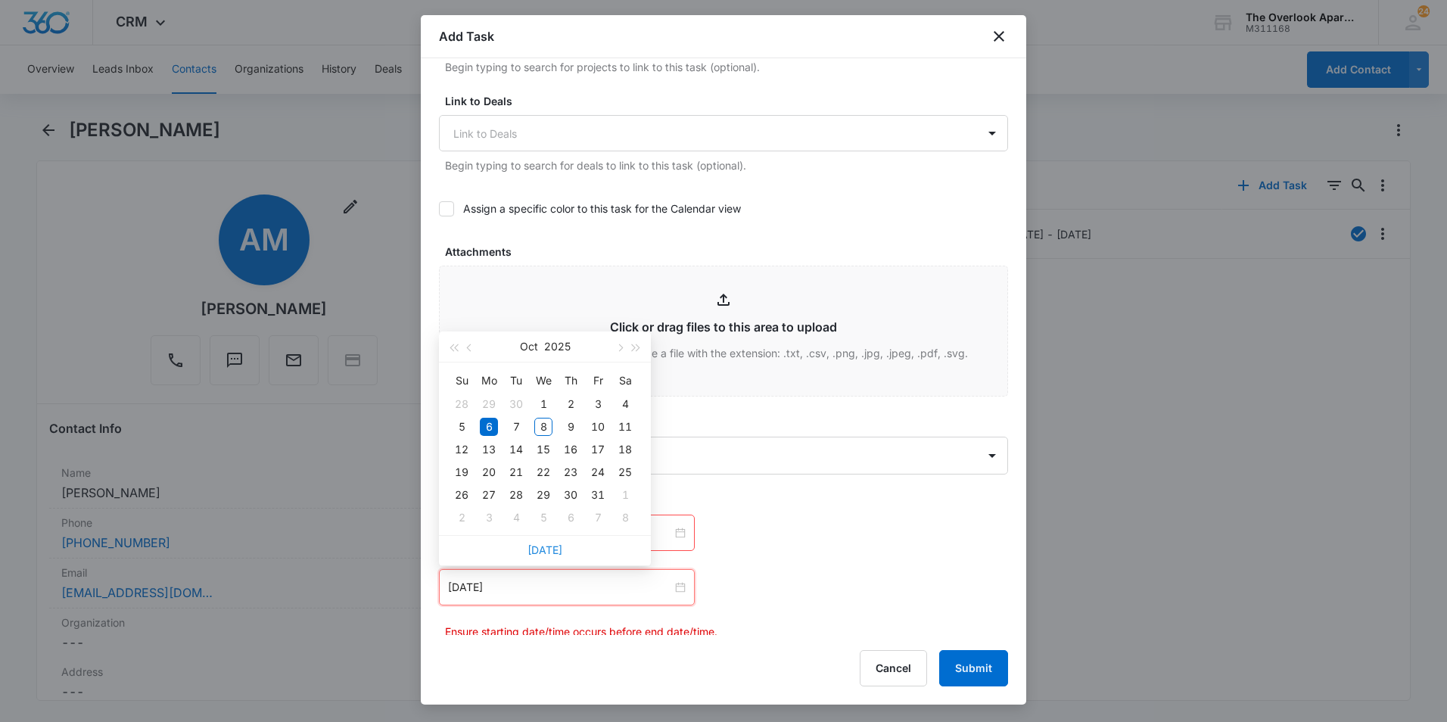
click at [530, 553] on link "[DATE]" at bounding box center [545, 550] width 35 height 13
type input "[DATE]"
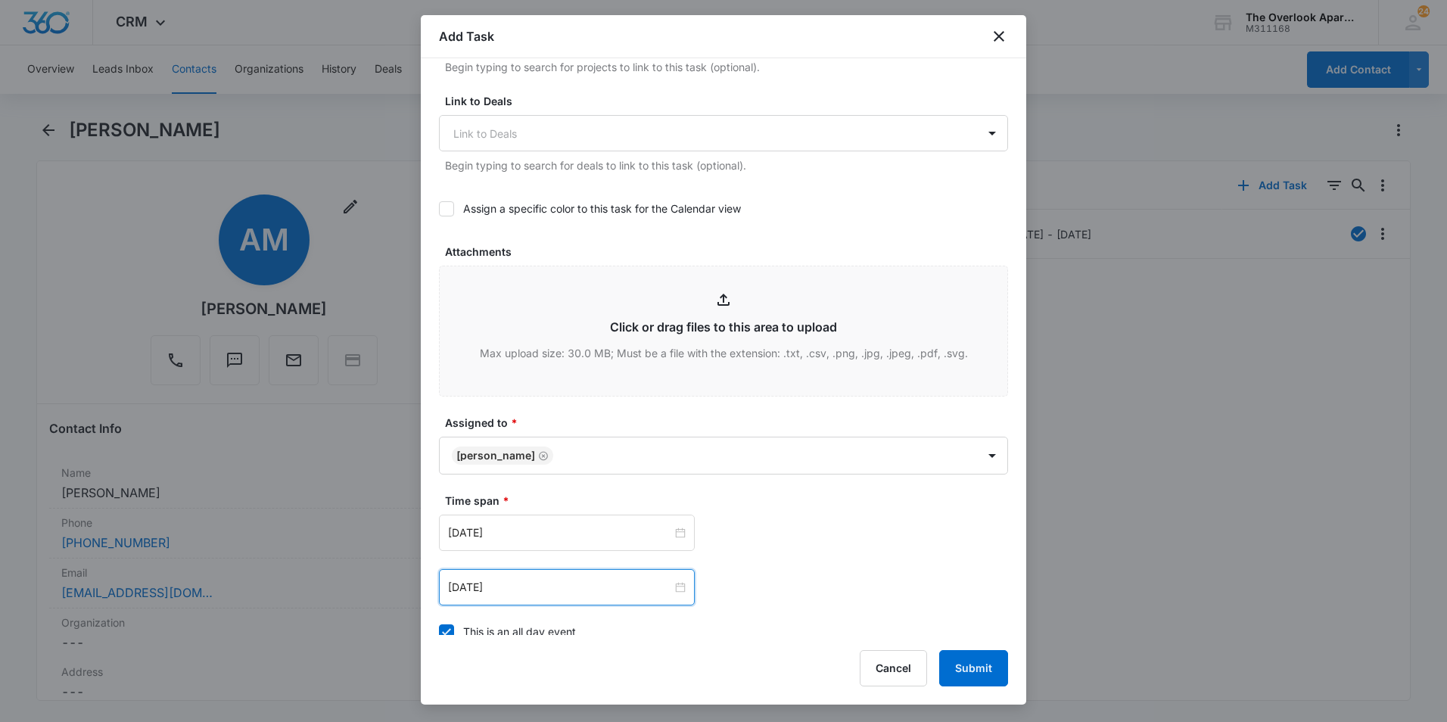
click at [703, 547] on div "[DATE] [DATE] Su Mo Tu We Th Fr Sa 28 29 30 1 2 3 4 5 6 7 8 9 10 11 12 13 14 15…" at bounding box center [581, 533] width 285 height 36
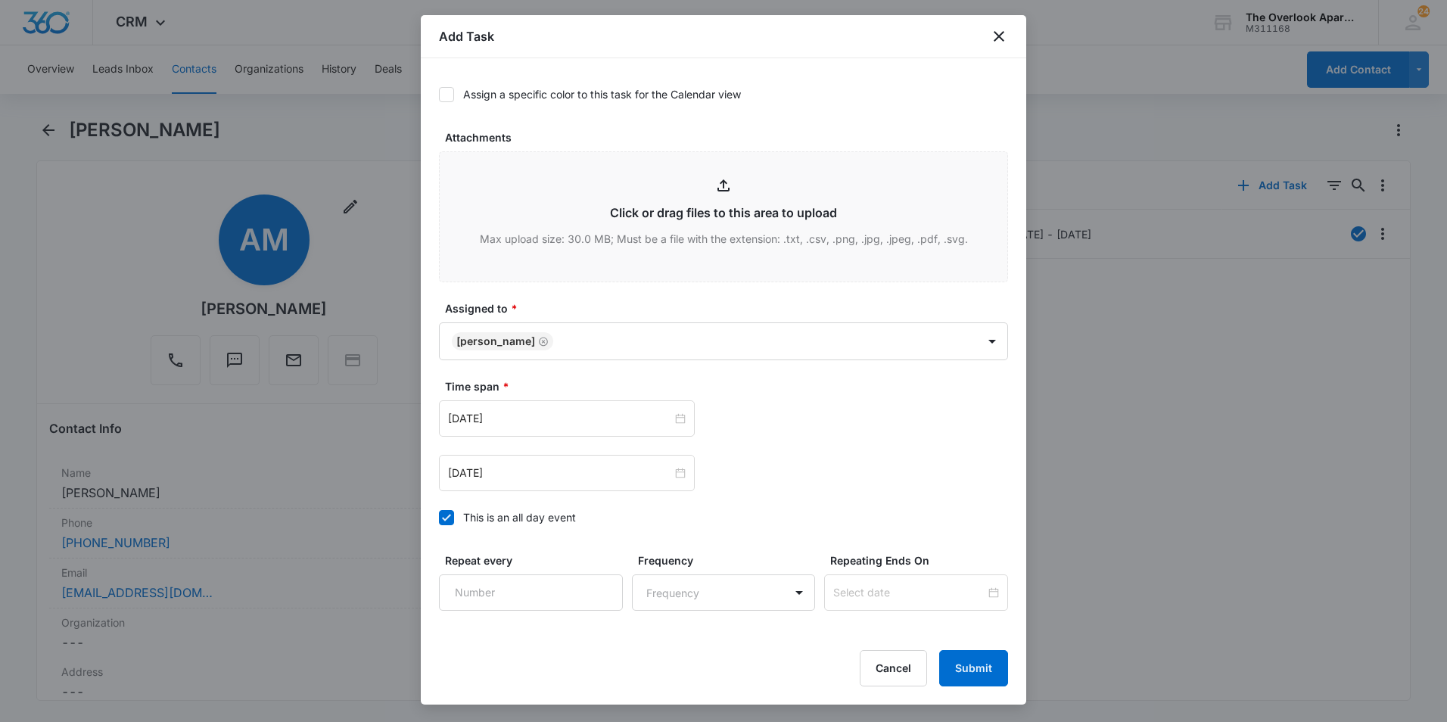
scroll to position [824, 0]
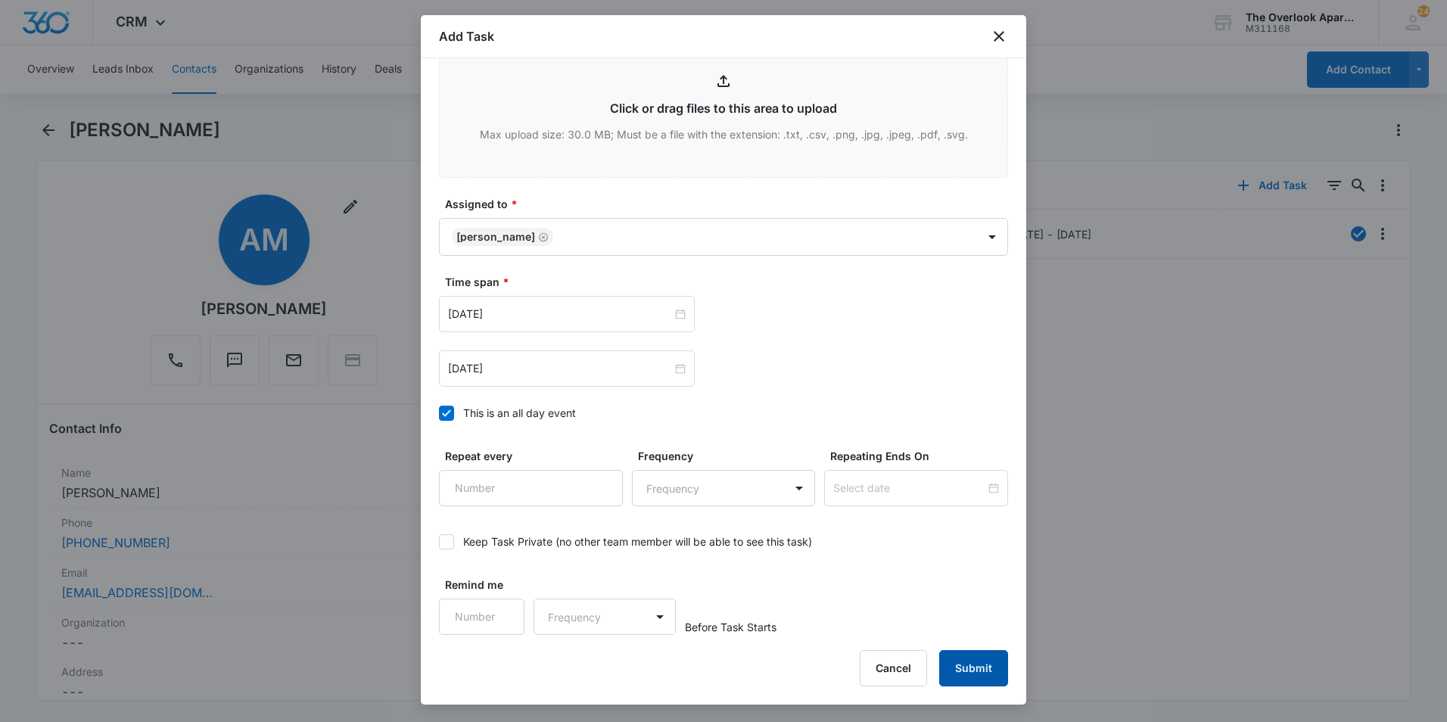
click at [950, 651] on button "Submit" at bounding box center [973, 668] width 69 height 36
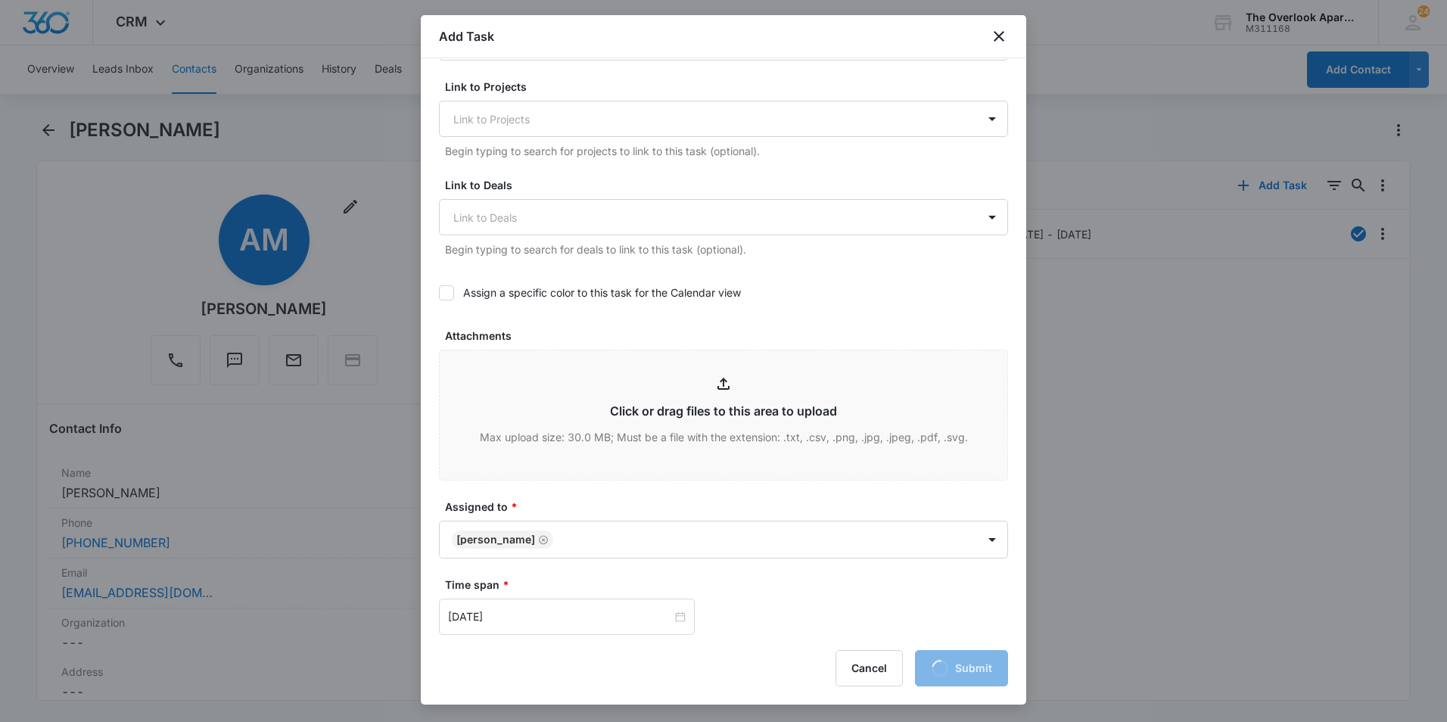
scroll to position [0, 0]
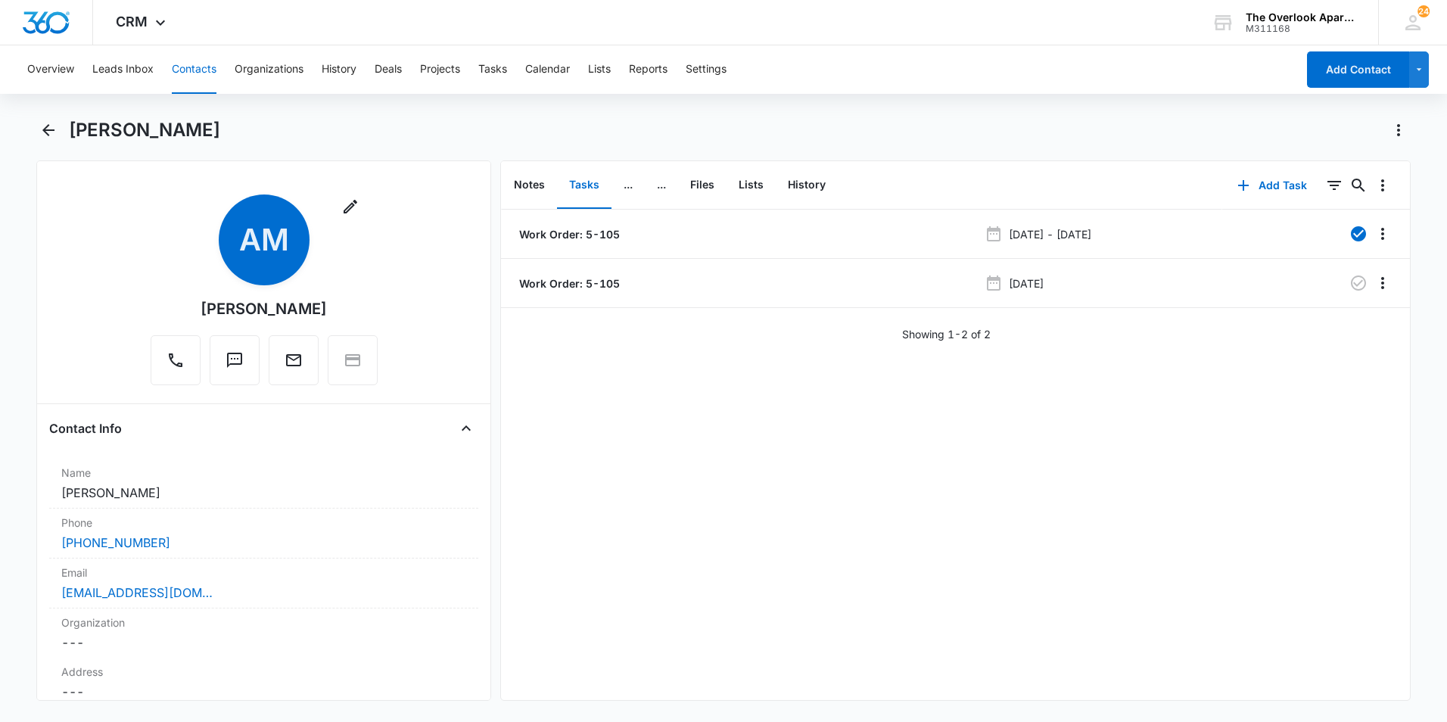
click at [179, 70] on button "Contacts" at bounding box center [194, 69] width 45 height 48
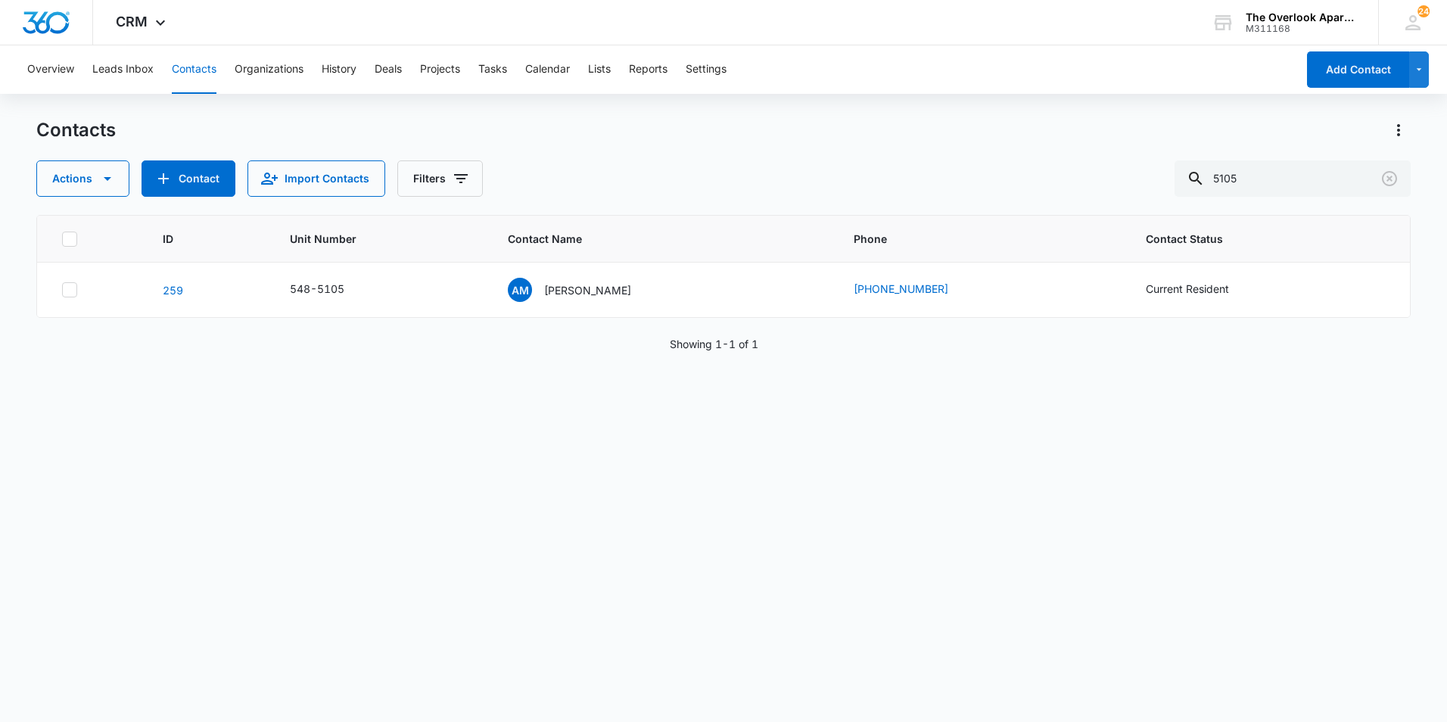
click at [192, 74] on button "Contacts" at bounding box center [194, 69] width 45 height 48
drag, startPoint x: 1278, startPoint y: 166, endPoint x: 1001, endPoint y: 198, distance: 279.0
click at [1014, 201] on div "Contacts Actions Contact Import Contacts Filters 5105 ID Unit Number Contact Na…" at bounding box center [723, 419] width 1375 height 603
type input "1102"
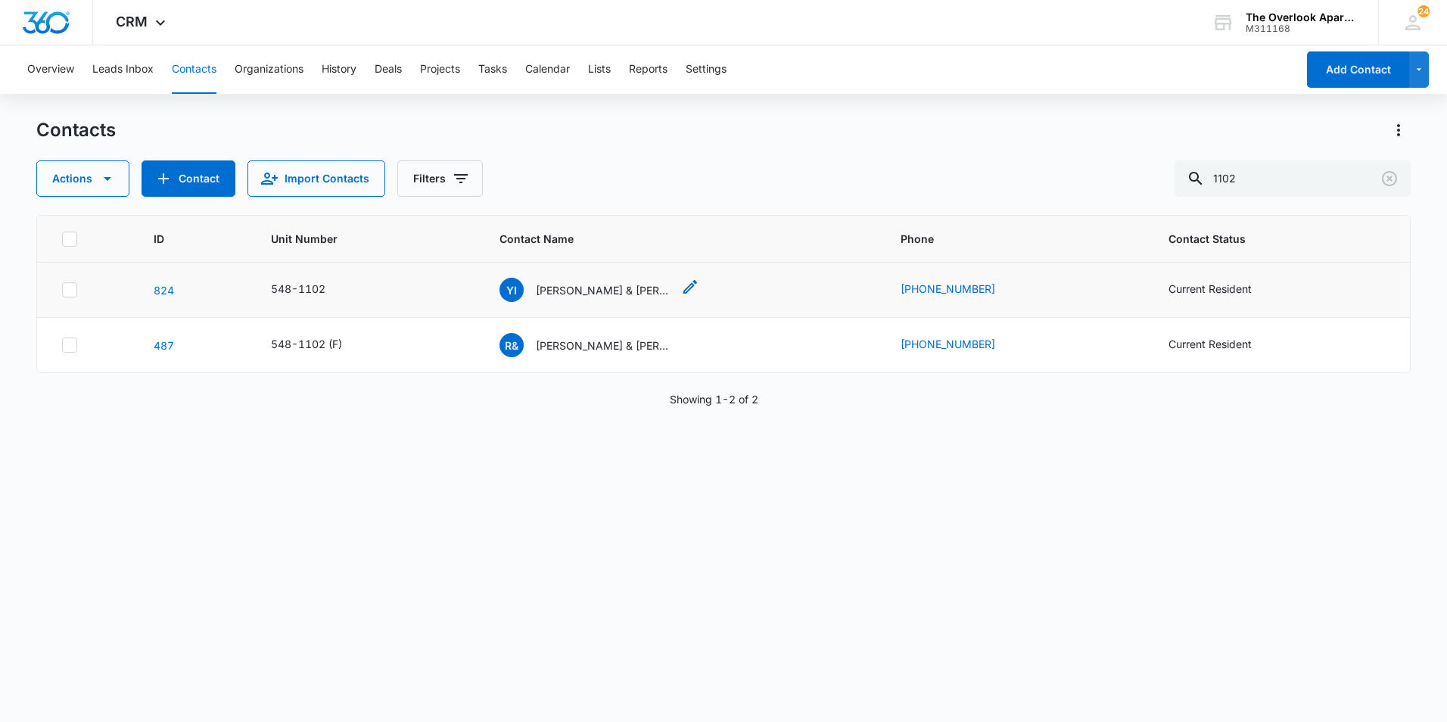
click at [572, 297] on p "[PERSON_NAME] & [PERSON_NAME] [PERSON_NAME]" at bounding box center [604, 290] width 136 height 16
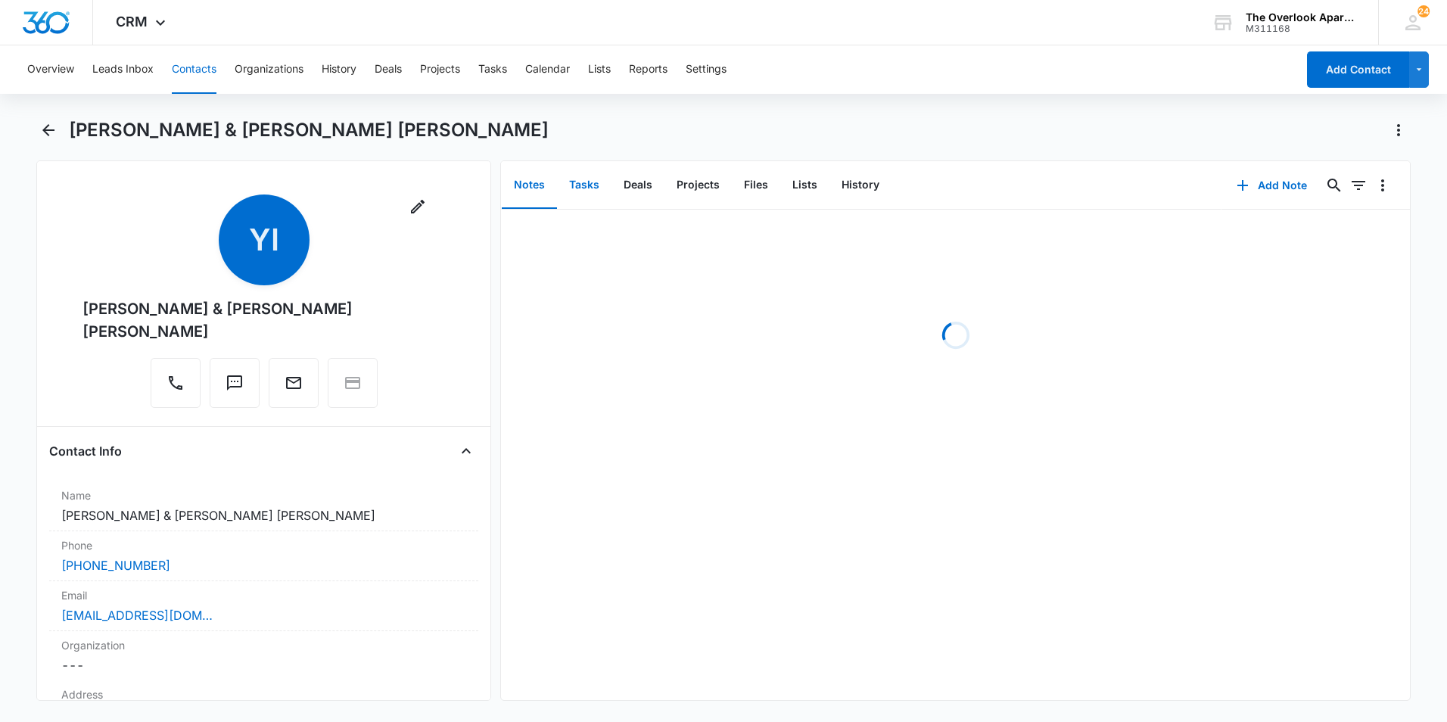
click at [589, 181] on button "Tasks" at bounding box center [584, 185] width 55 height 47
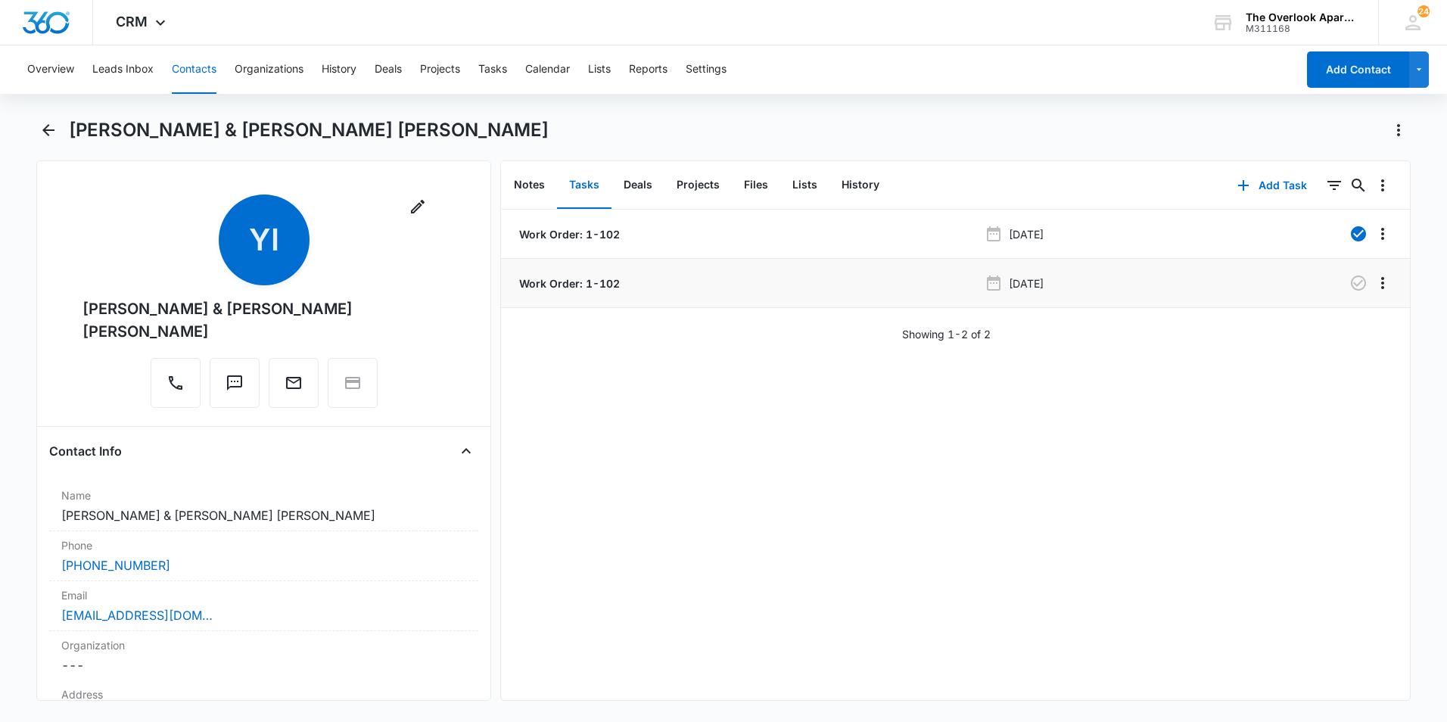
click at [582, 285] on p "Work Order: 1-102" at bounding box center [568, 284] width 104 height 16
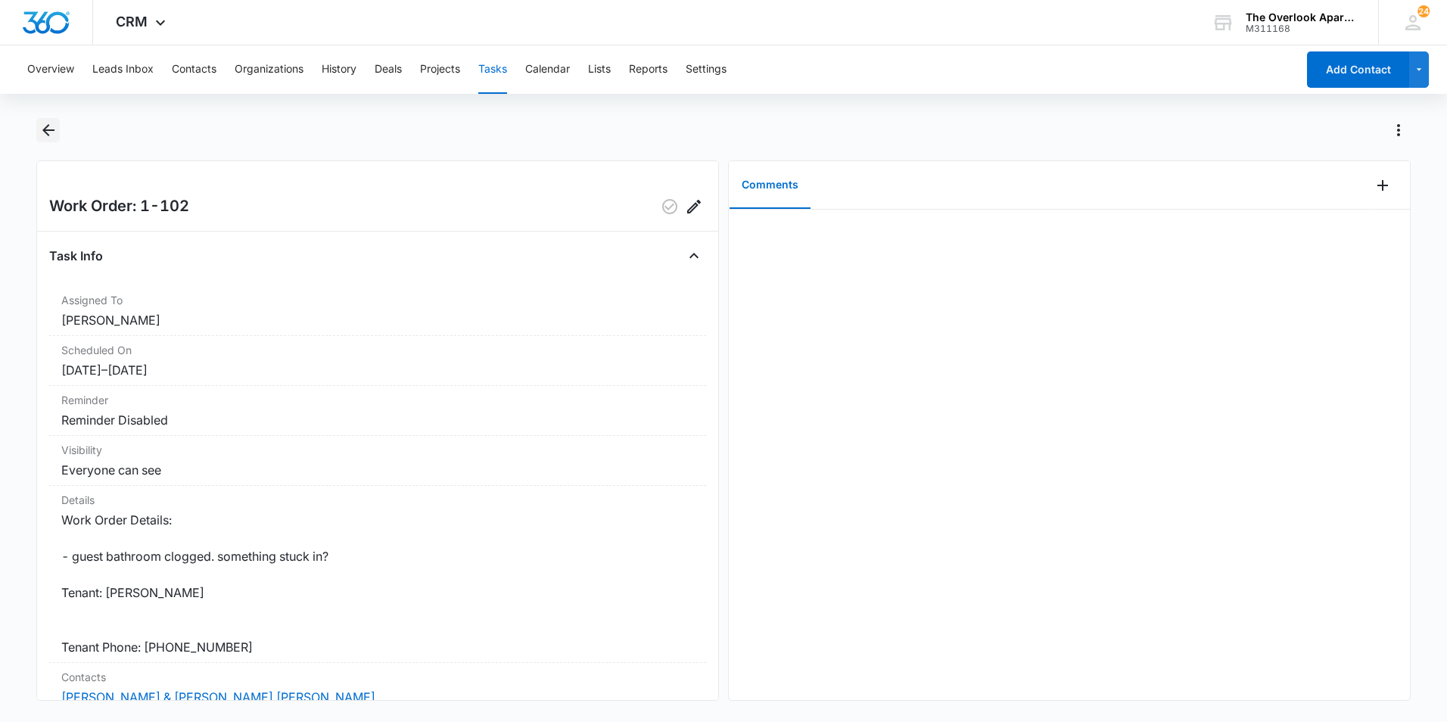
click at [48, 127] on icon "Back" at bounding box center [48, 130] width 18 height 18
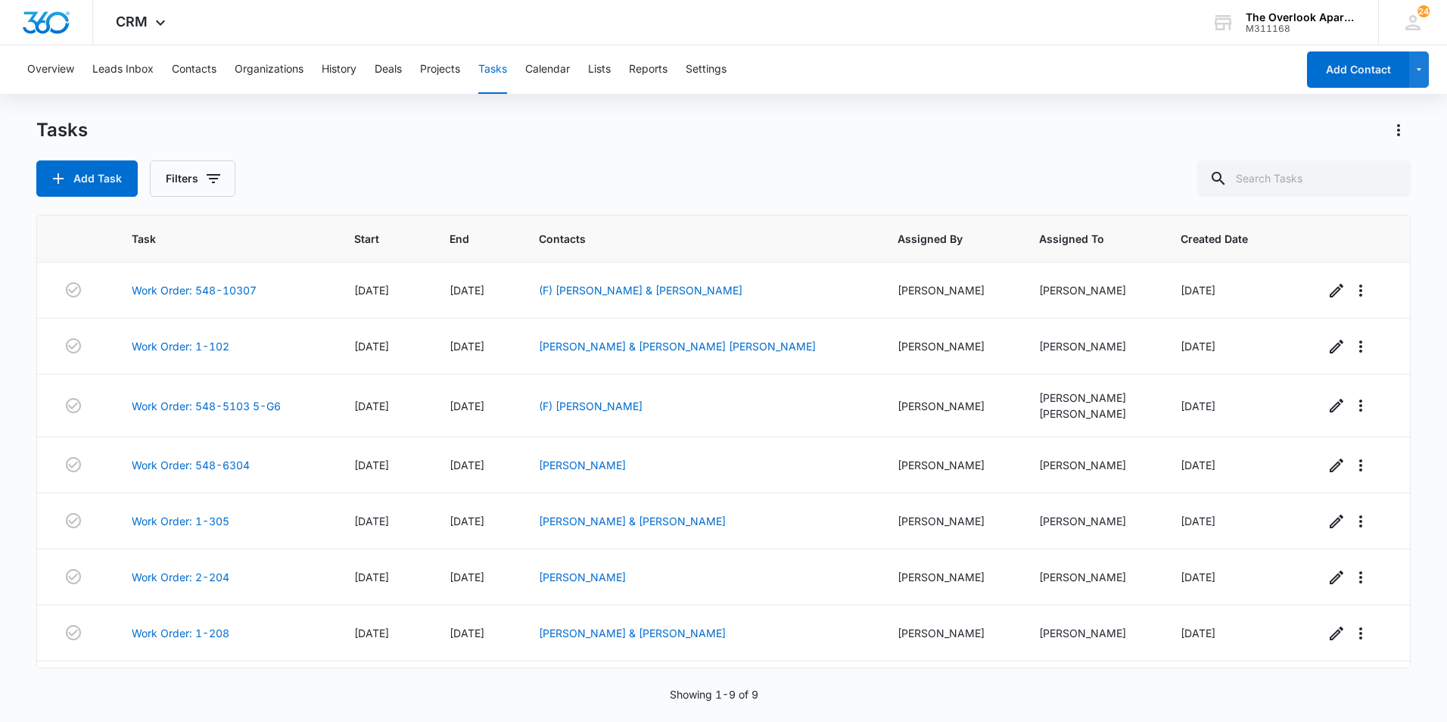
click at [170, 75] on div "Overview Leads Inbox Contacts Organizations History Deals Projects Tasks Calend…" at bounding box center [657, 69] width 1279 height 48
click at [214, 78] on button "Contacts" at bounding box center [194, 69] width 45 height 48
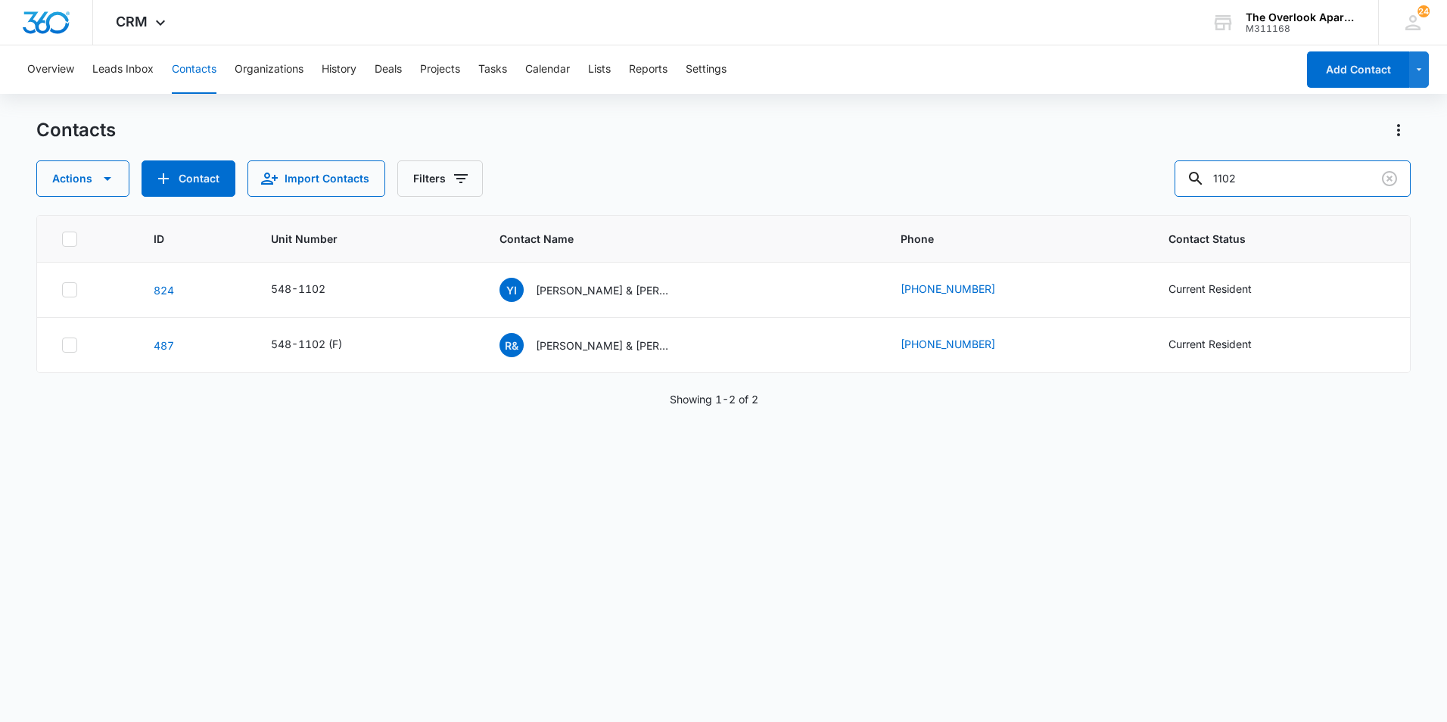
drag, startPoint x: 1261, startPoint y: 176, endPoint x: 1020, endPoint y: 204, distance: 242.3
click at [1021, 204] on div "Contacts Actions Contact Import Contacts Filters 1102 ID Unit Number Contact Na…" at bounding box center [723, 419] width 1375 height 603
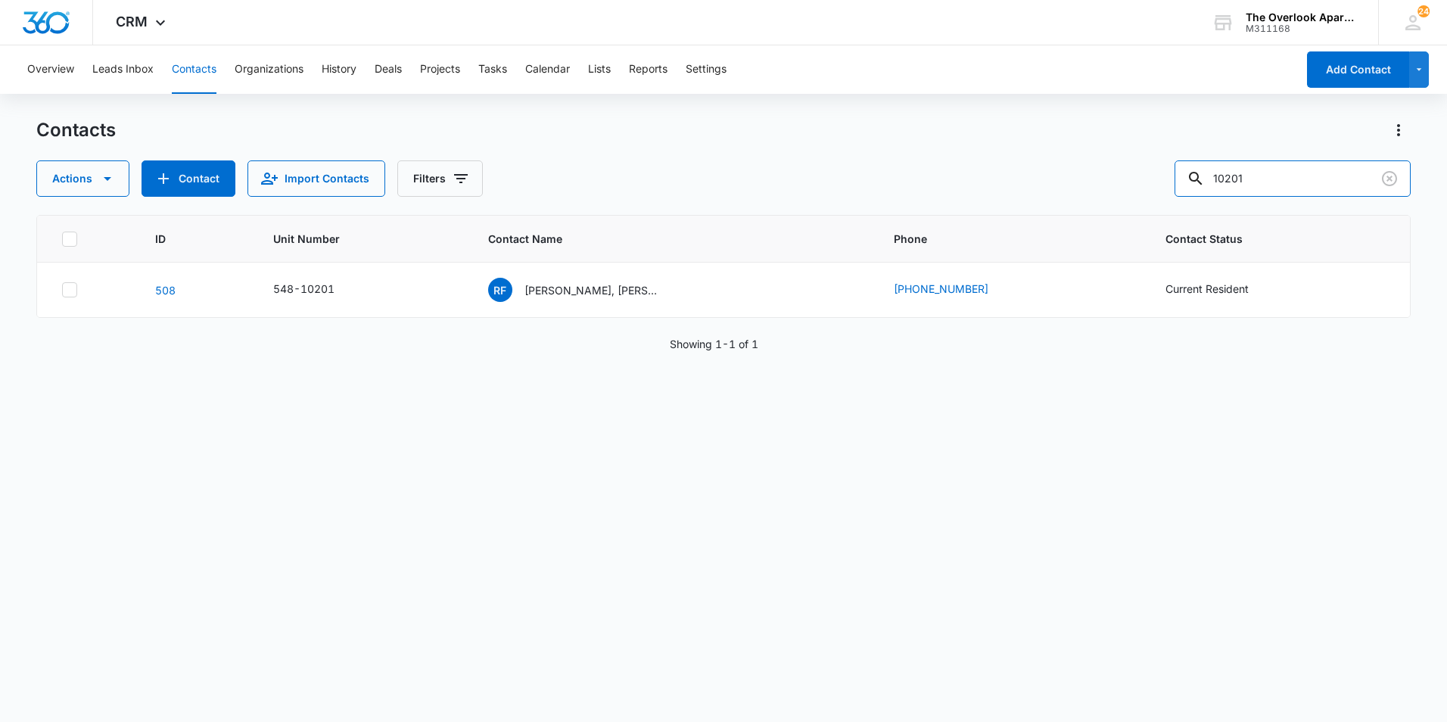
drag, startPoint x: 1286, startPoint y: 180, endPoint x: 1005, endPoint y: 176, distance: 280.9
click at [1014, 179] on div "Actions Contact Import Contacts Filters 10201" at bounding box center [723, 178] width 1375 height 36
type input "2306"
